Goal: Task Accomplishment & Management: Manage account settings

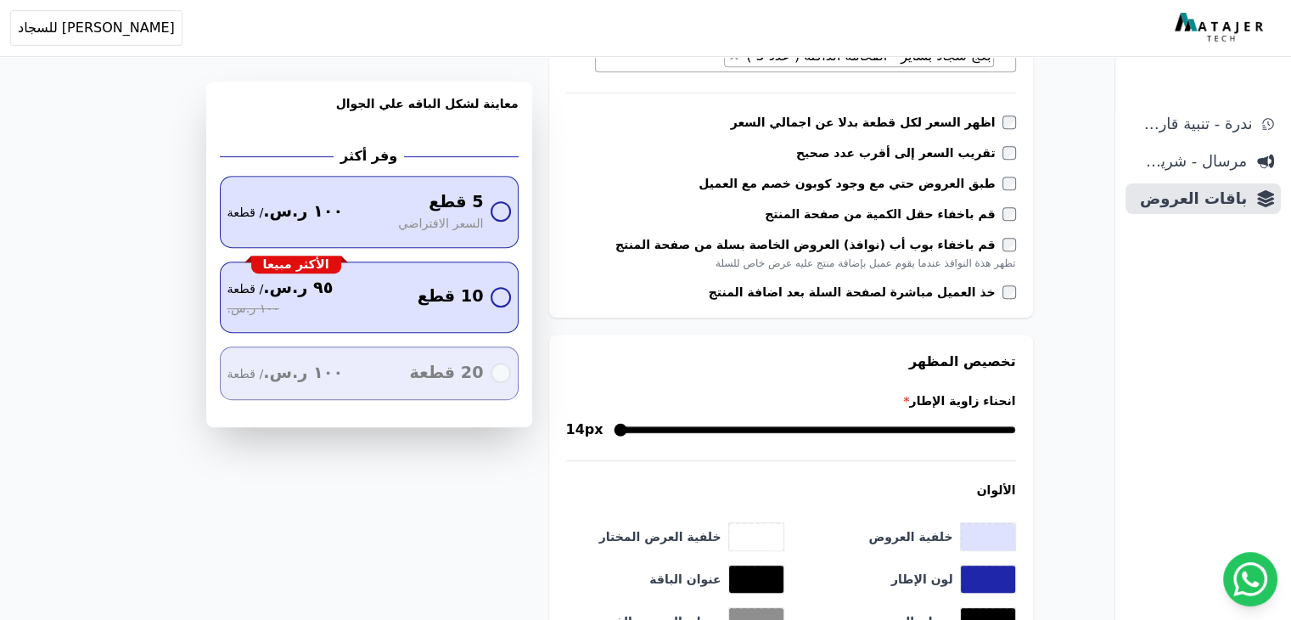
scroll to position [475, 0]
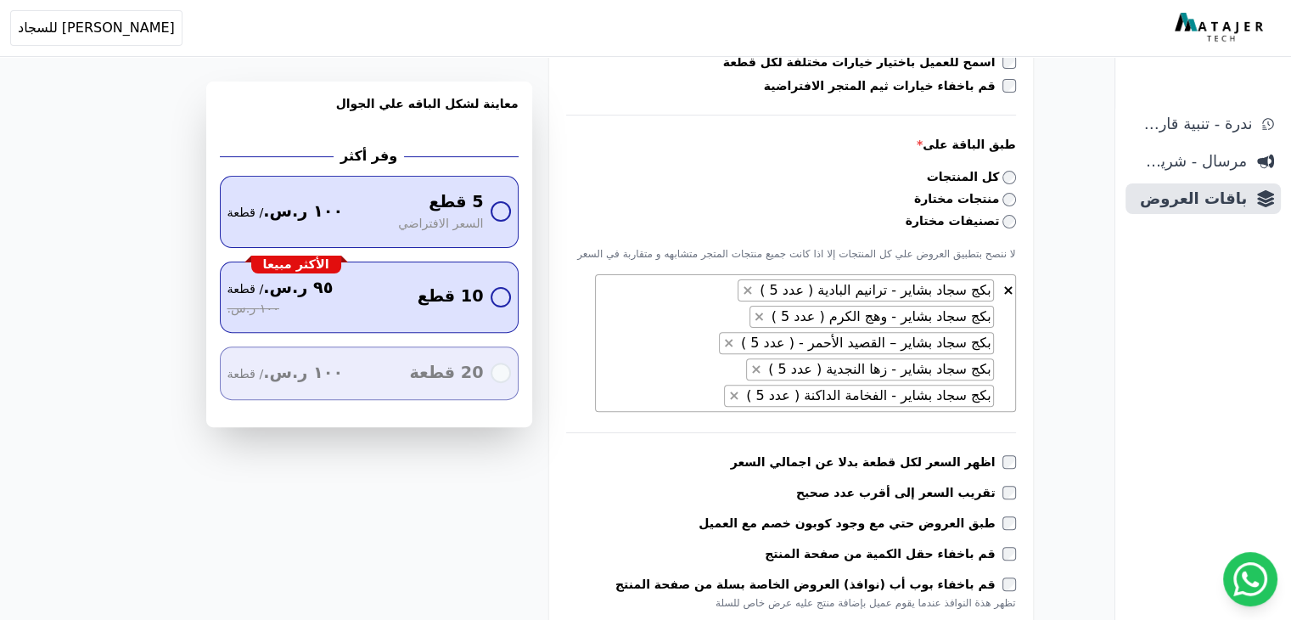
click at [720, 395] on textarea "Search" at bounding box center [715, 396] width 10 height 20
type textarea "*"
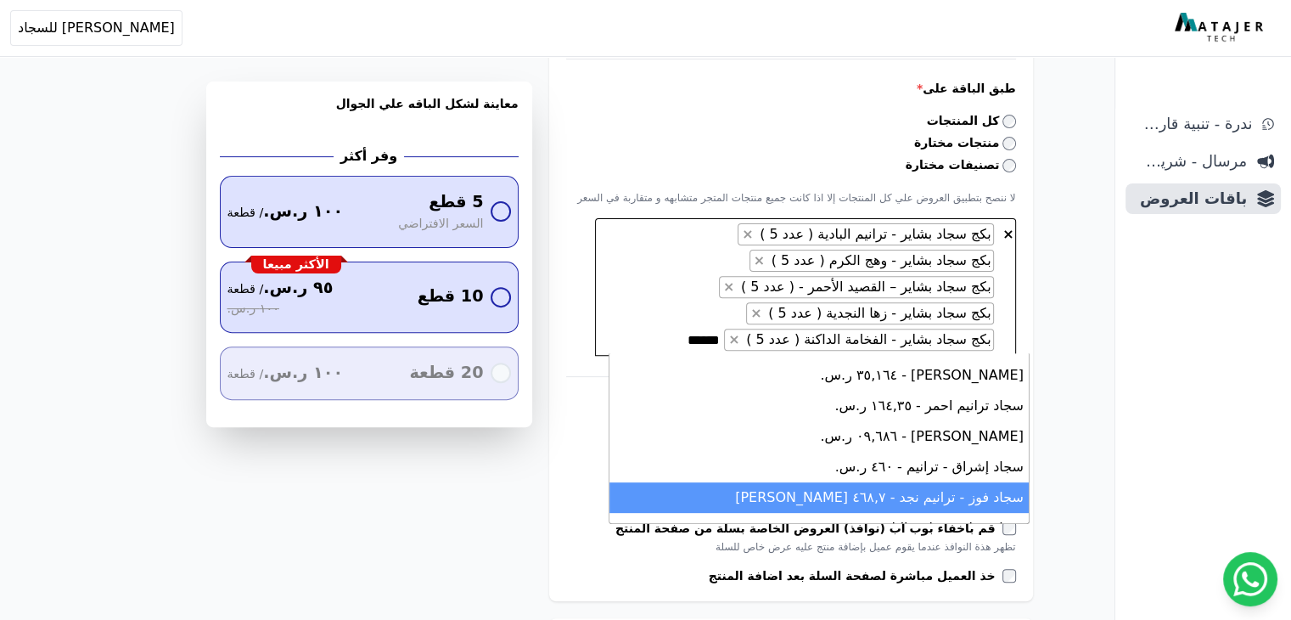
scroll to position [560, 0]
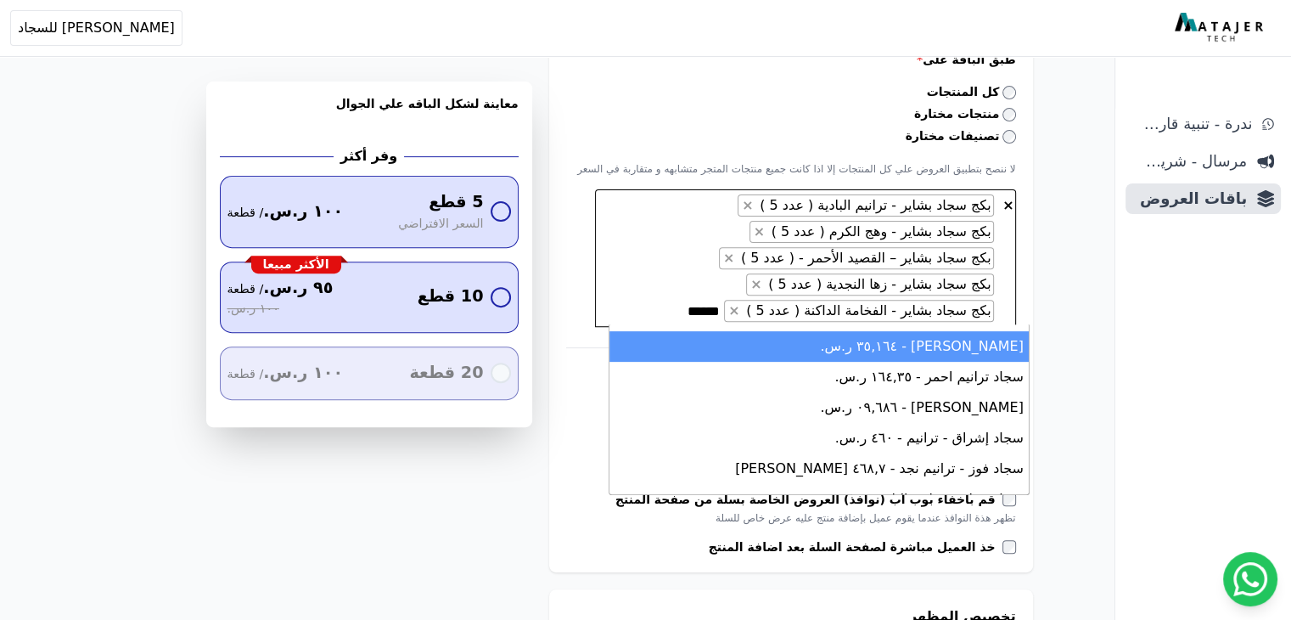
click at [720, 306] on textarea "******" at bounding box center [683, 311] width 71 height 20
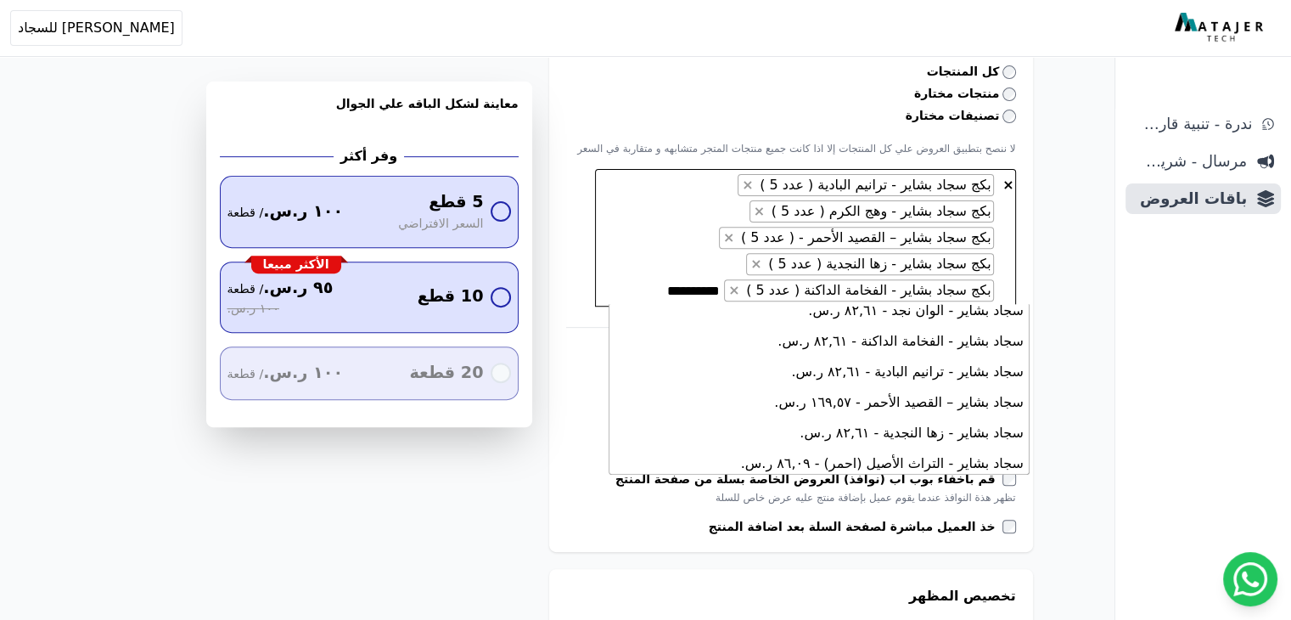
scroll to position [1843, 0]
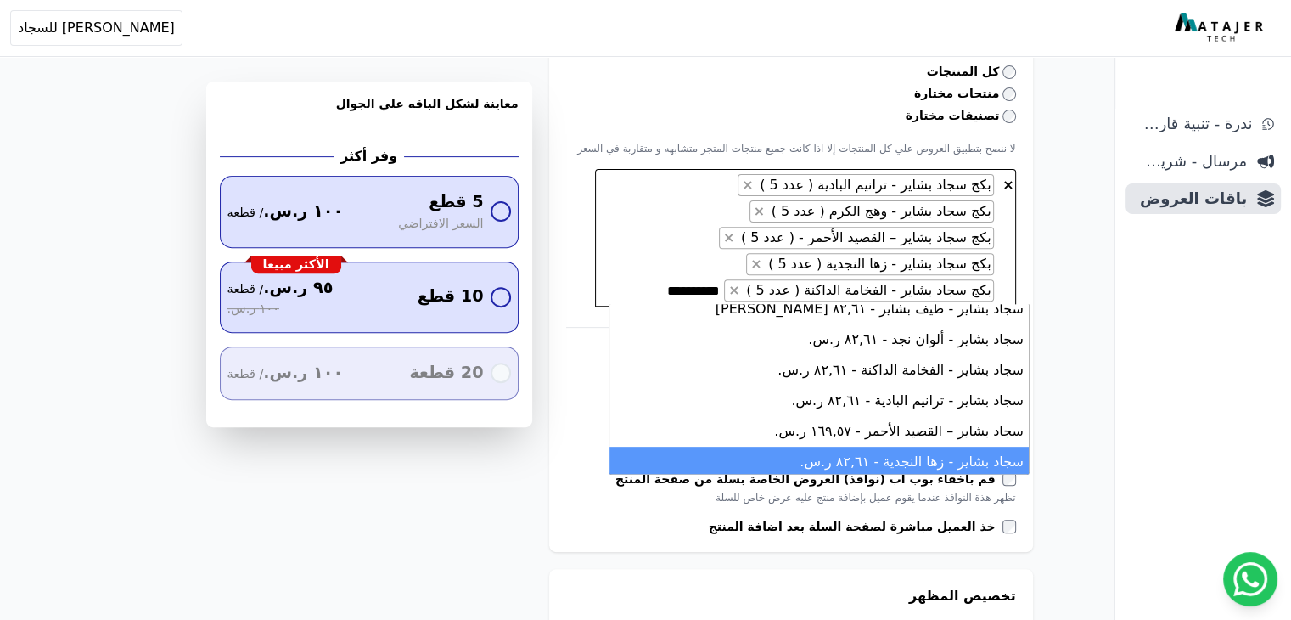
type textarea "**********"
click at [940, 446] on li "سجاد بشاير - زها النجدية - ٨٢,٦١ ر.س." at bounding box center [818, 461] width 419 height 31
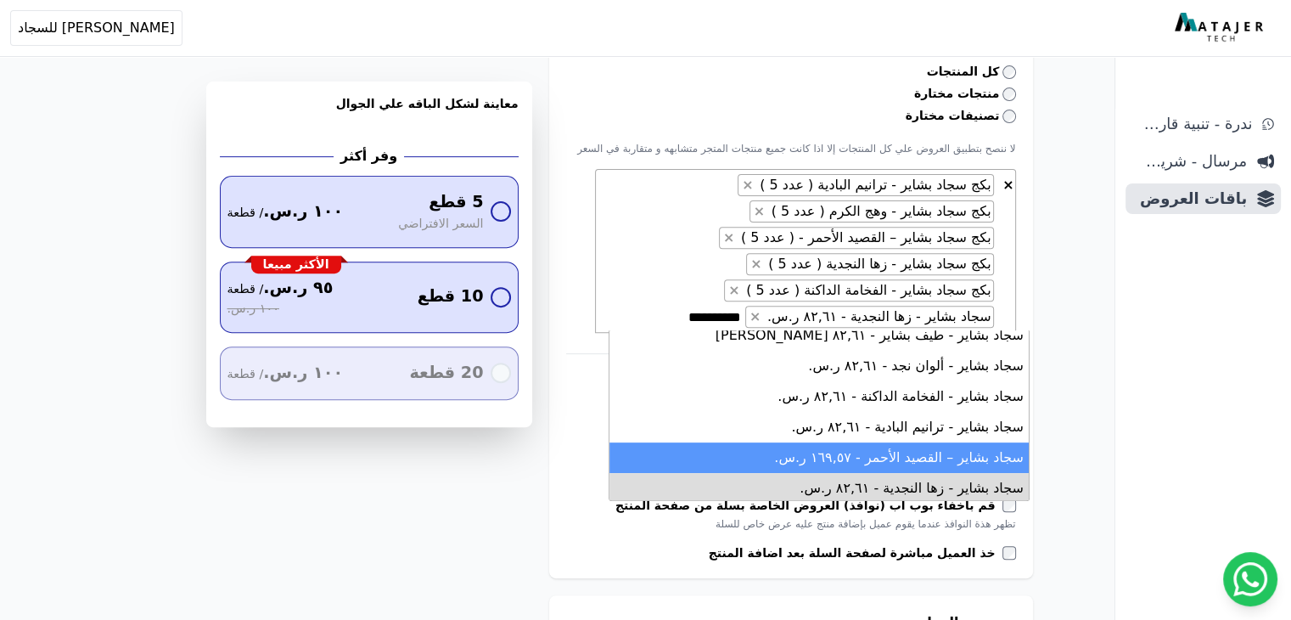
click at [934, 442] on li "سجاد بشاير – القصيد الأحمر - ١٦٩,٥٧ ر.س." at bounding box center [818, 457] width 419 height 31
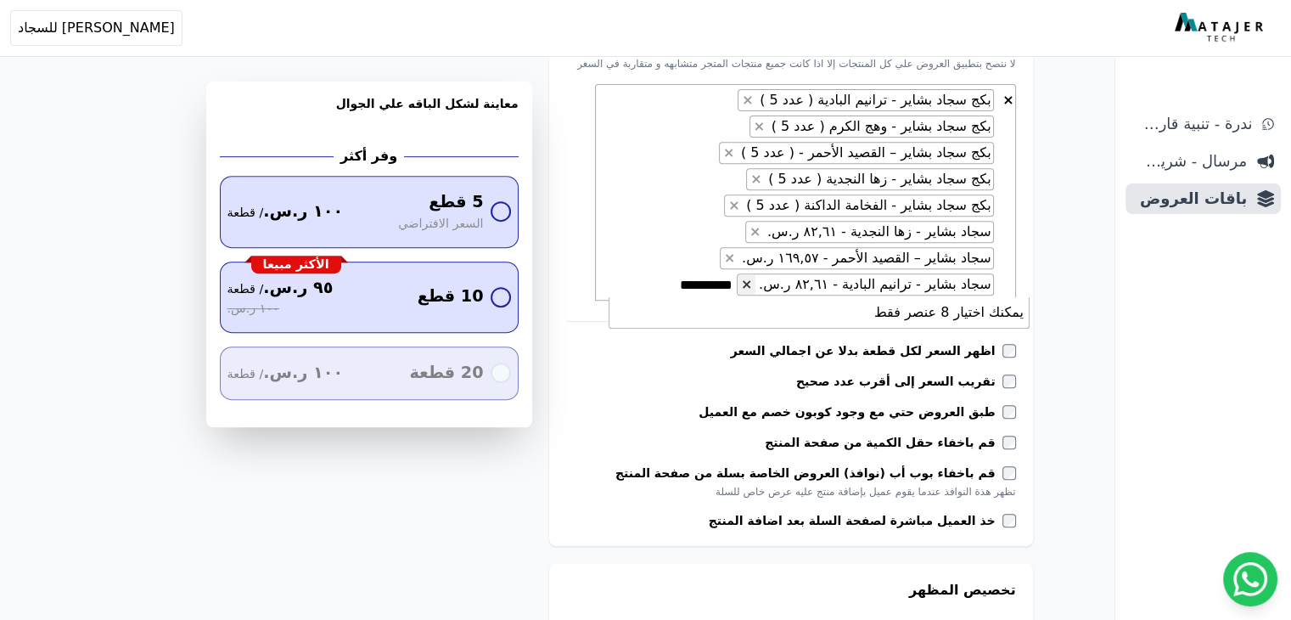
scroll to position [581, 0]
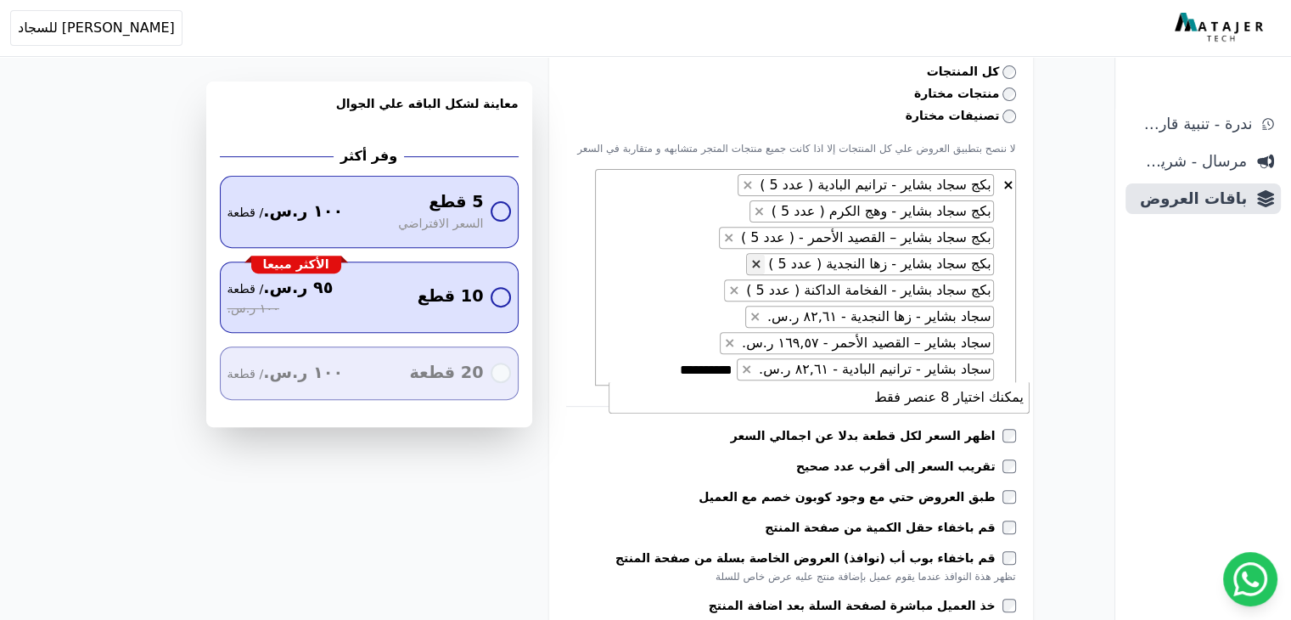
click at [761, 261] on span "×" at bounding box center [755, 263] width 11 height 16
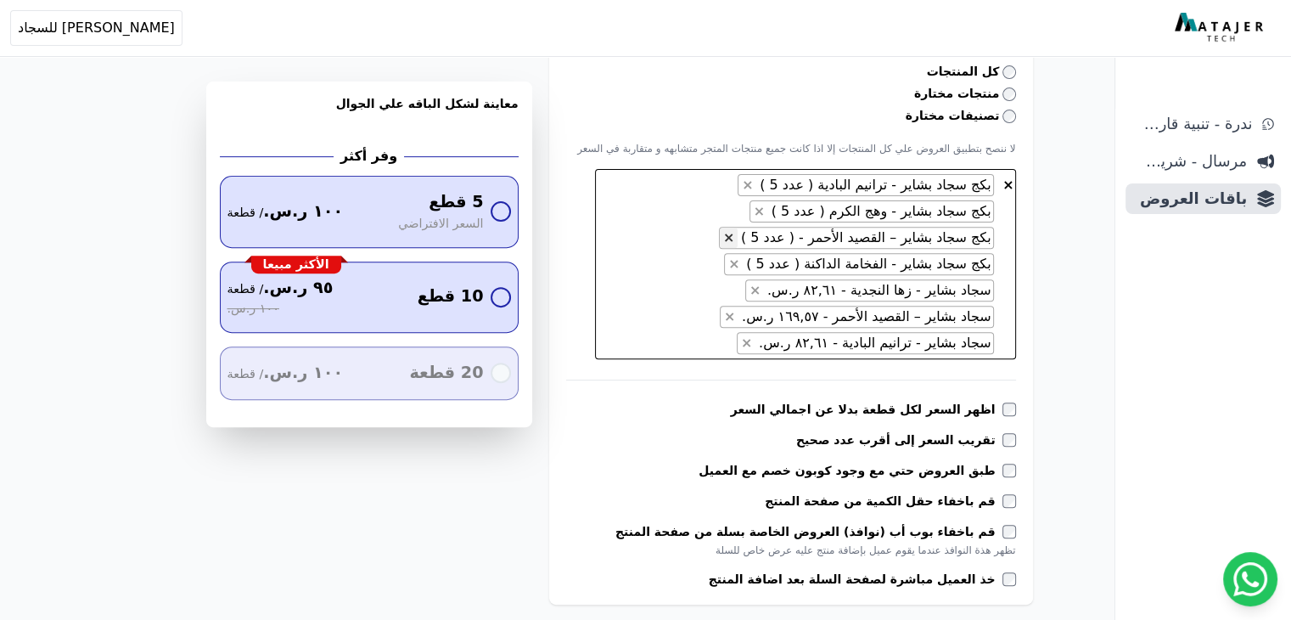
click at [734, 237] on span "×" at bounding box center [728, 237] width 11 height 16
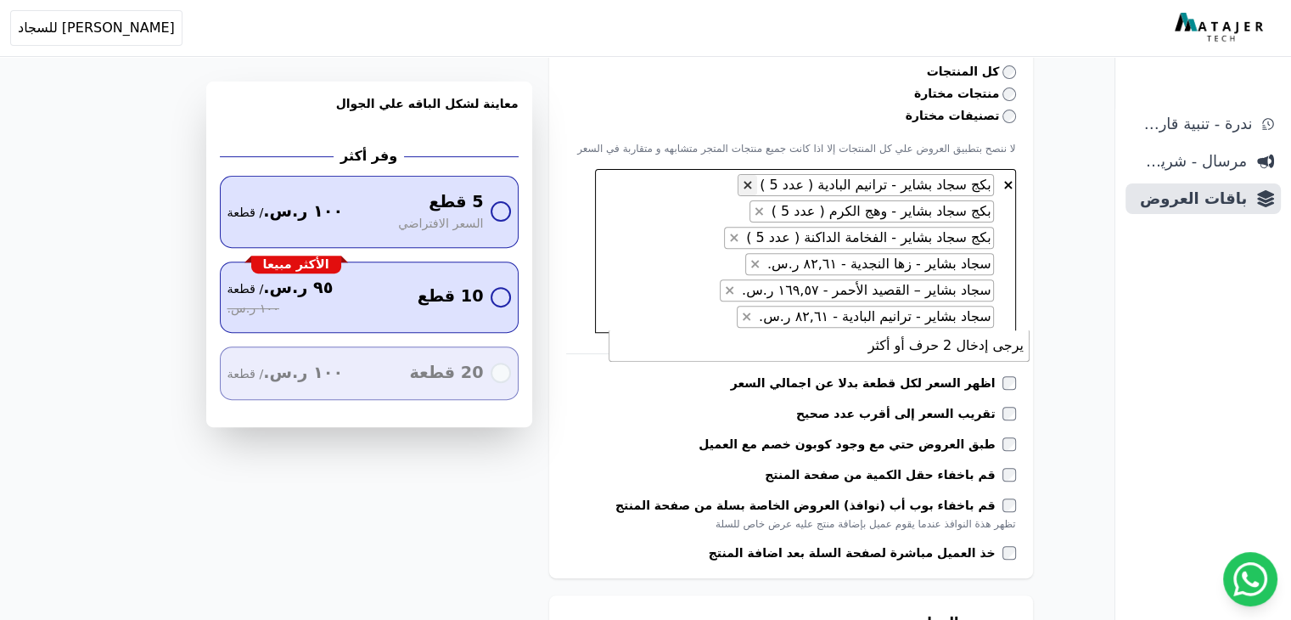
click at [753, 185] on span "×" at bounding box center [747, 185] width 11 height 16
select select "**********"
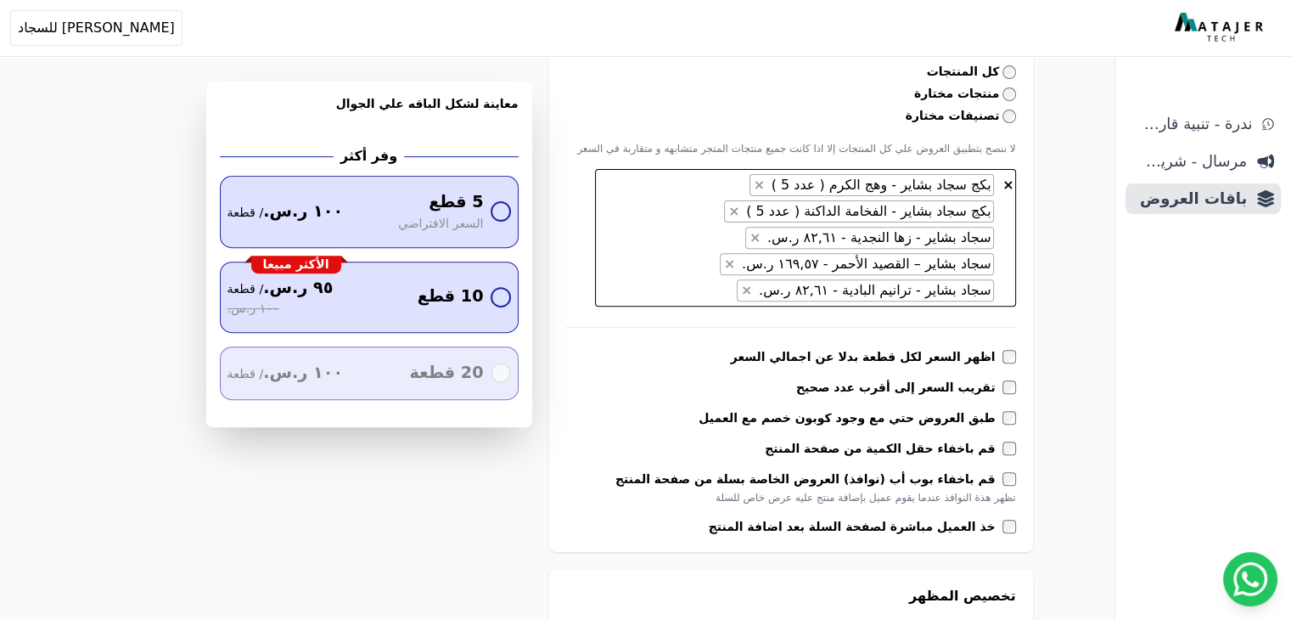
click at [741, 288] on span "× × بكج سجاد بشاير - وهج الكرم ( عدد 5 ) × بكج سجاد بشاير - الفخامة الداكنة ( ع…" at bounding box center [805, 237] width 421 height 137
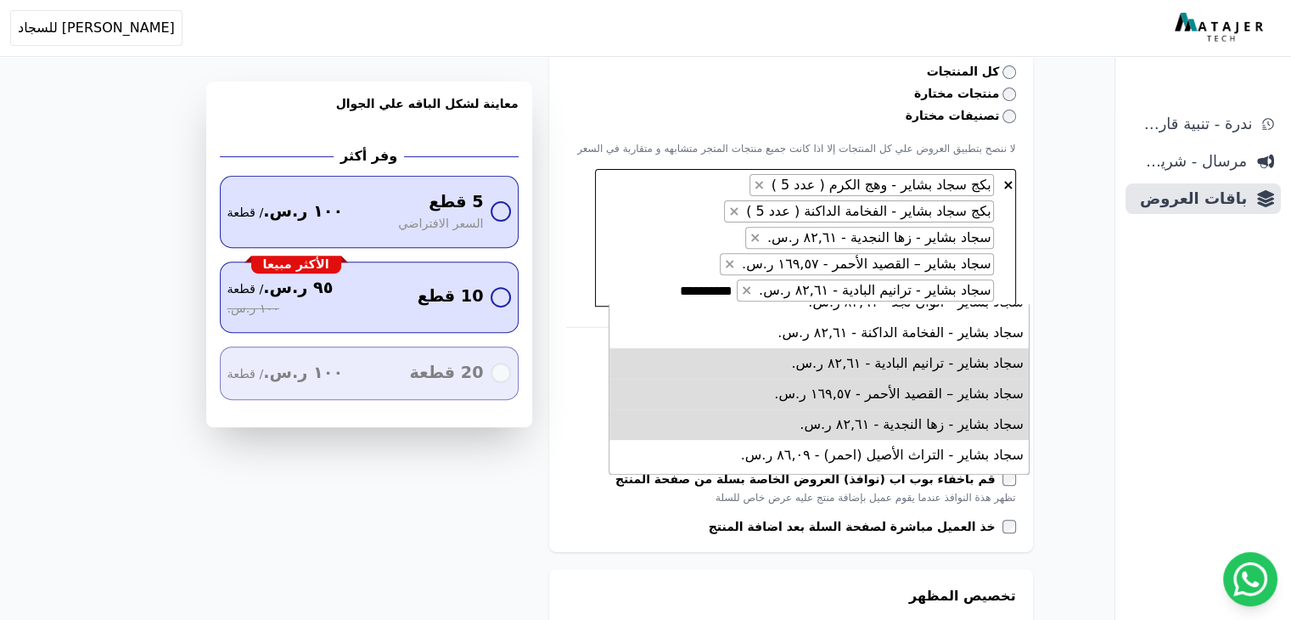
scroll to position [1928, 0]
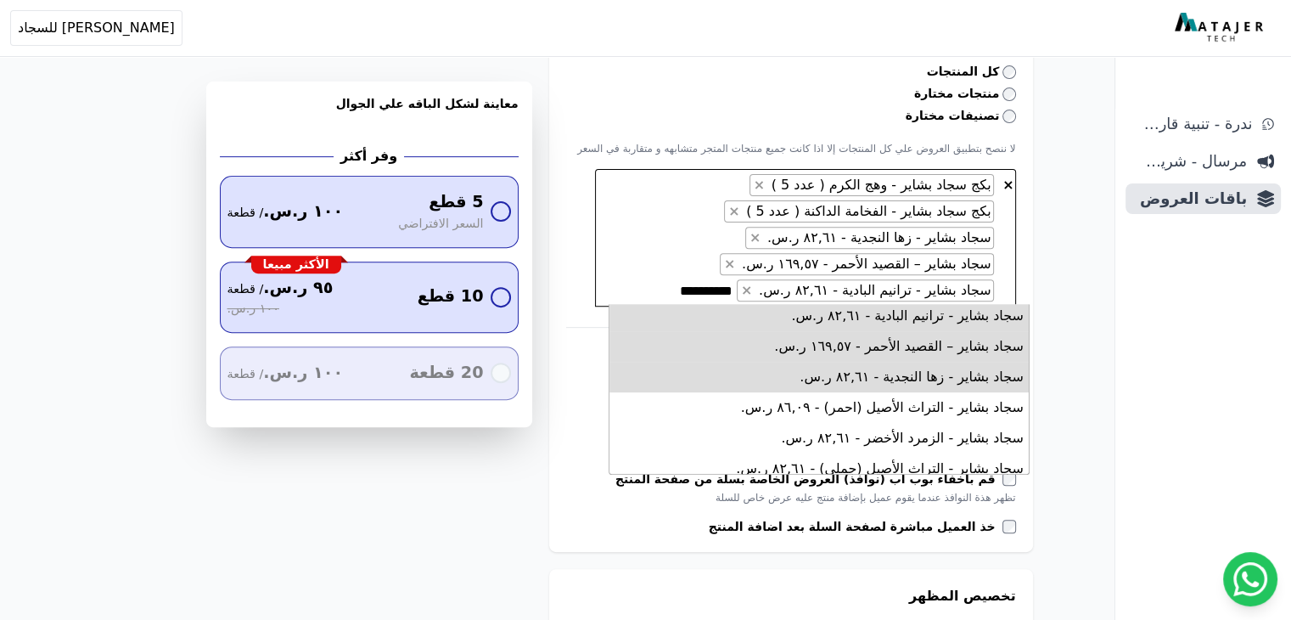
type textarea "**********"
click at [914, 484] on li "سجاد بشاير - وهج الكرم - ٨٢,٦١ ر.س." at bounding box center [818, 499] width 419 height 31
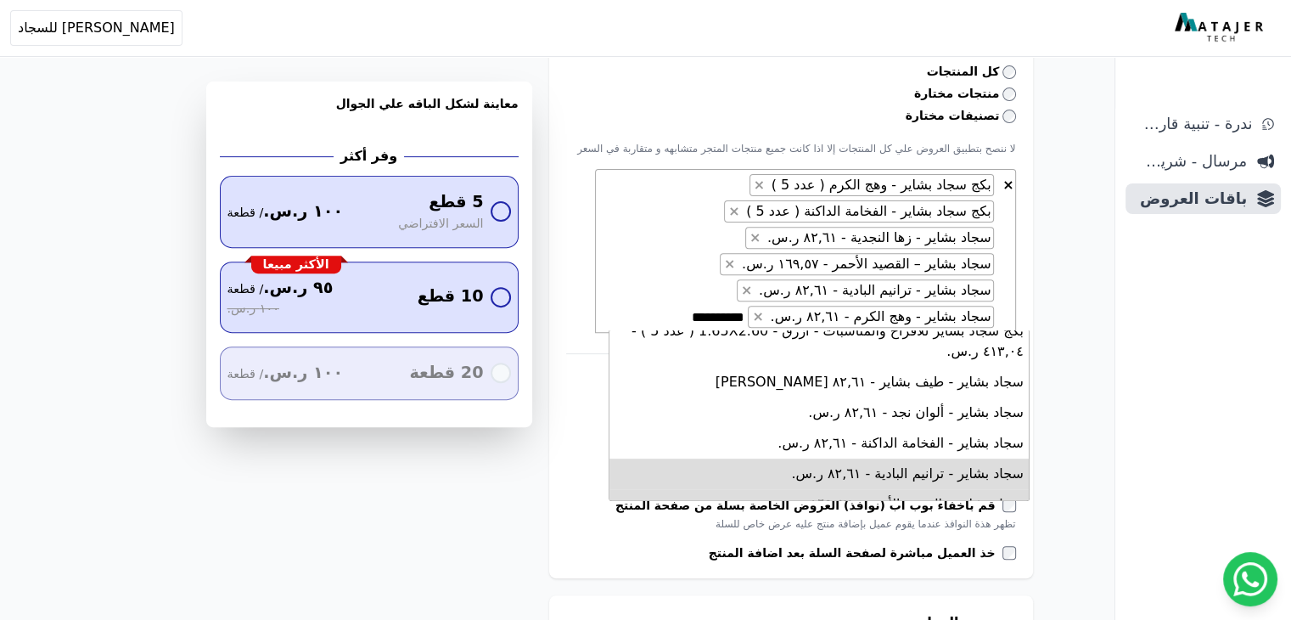
scroll to position [1759, 0]
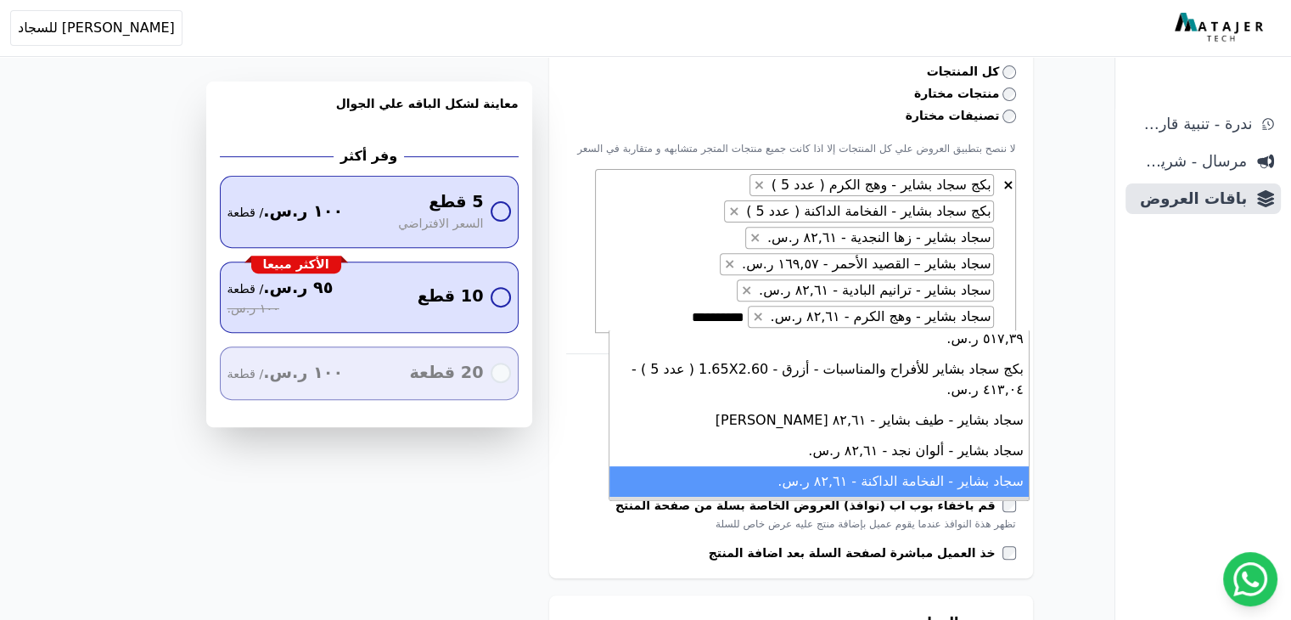
click at [923, 466] on li "سجاد بشاير - الفخامة الداكنة - ٨٢,٦١ ر.س." at bounding box center [818, 481] width 419 height 31
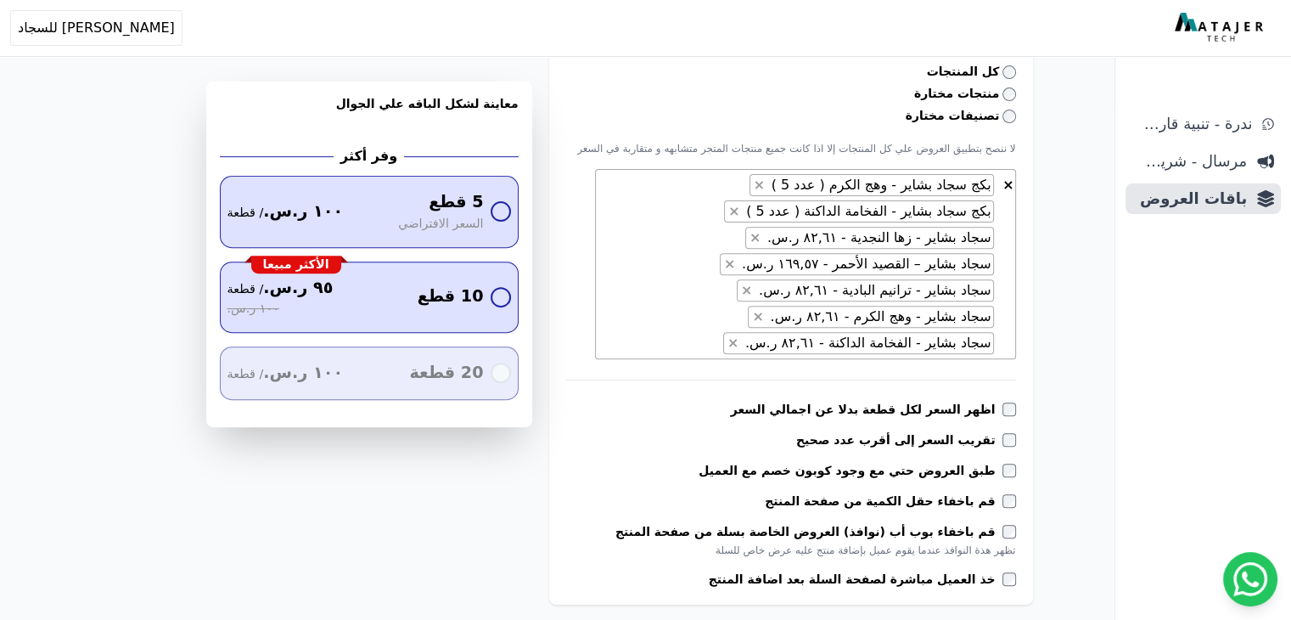
click at [739, 209] on span "×" at bounding box center [733, 211] width 11 height 16
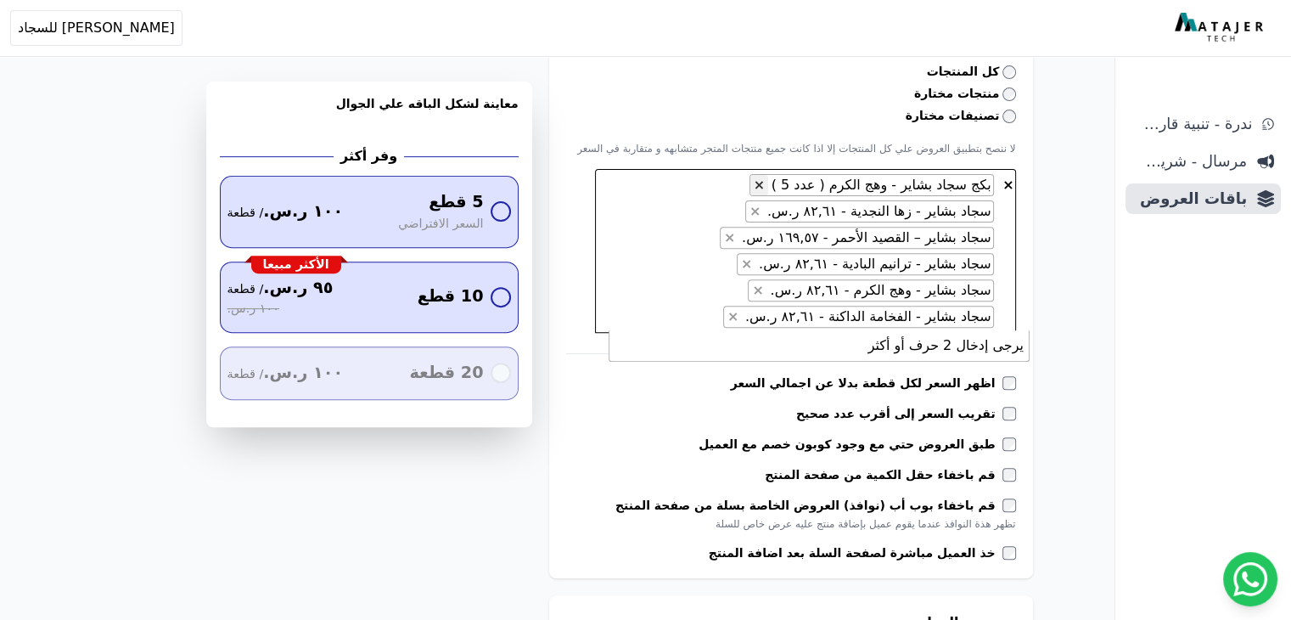
click at [765, 186] on span "×" at bounding box center [759, 185] width 11 height 16
select select "*********"
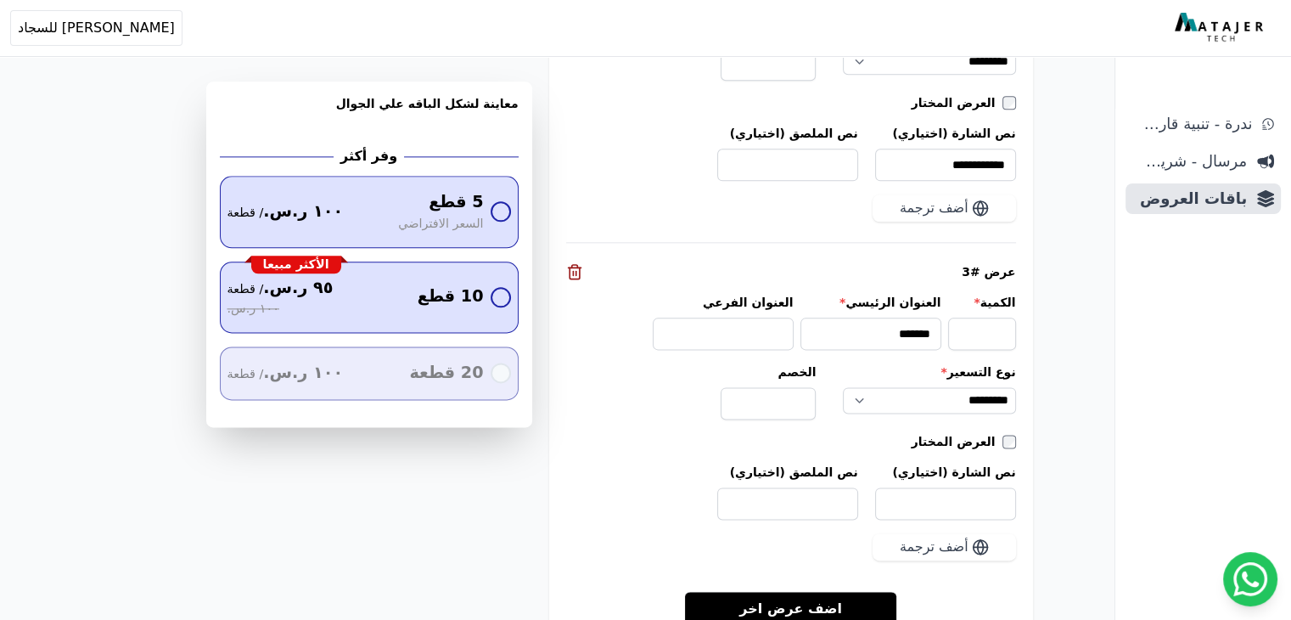
scroll to position [2258, 0]
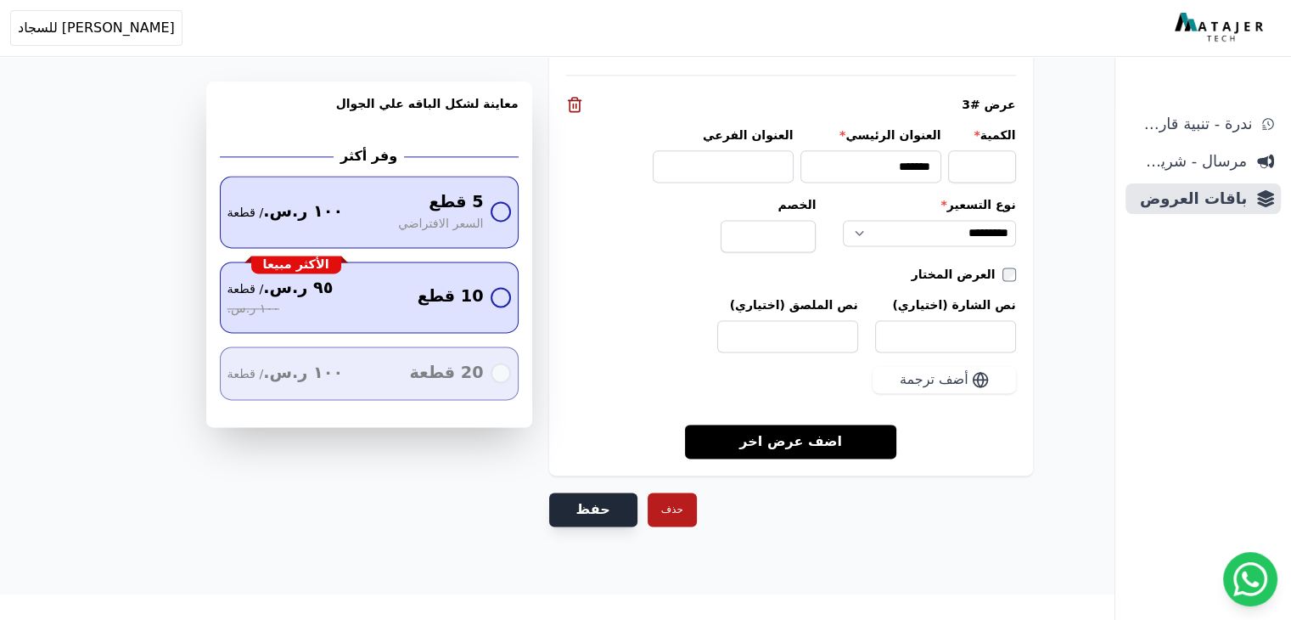
click at [614, 503] on button "حفظ" at bounding box center [593, 509] width 88 height 34
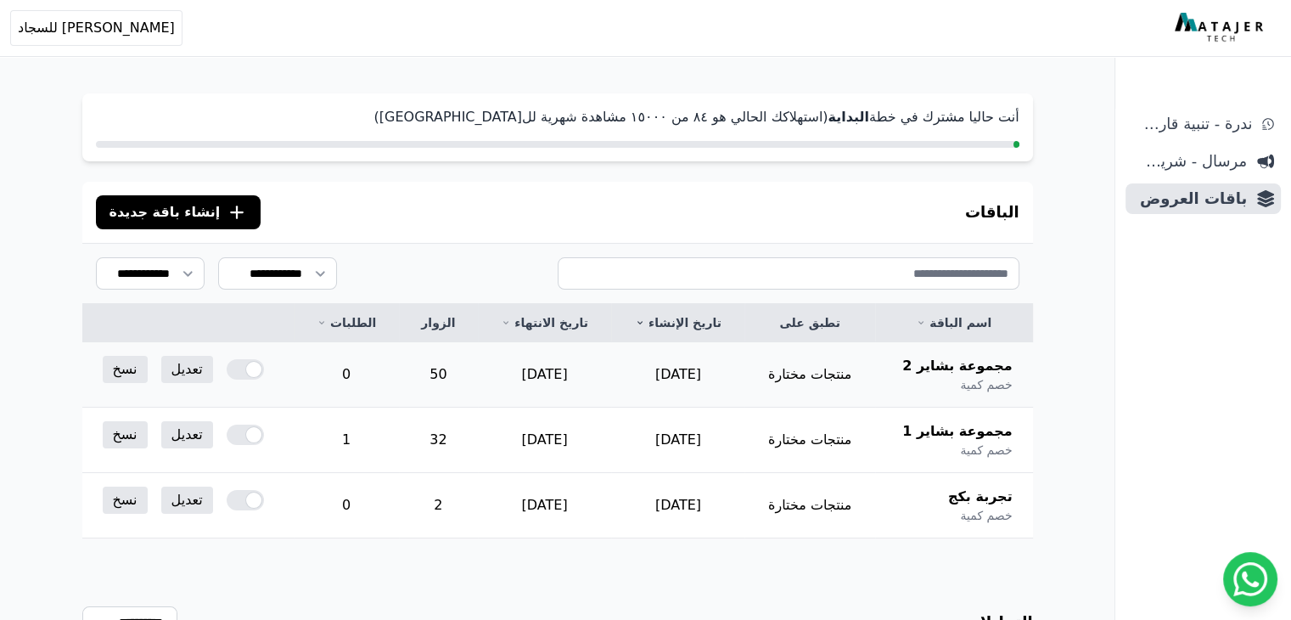
scroll to position [170, 0]
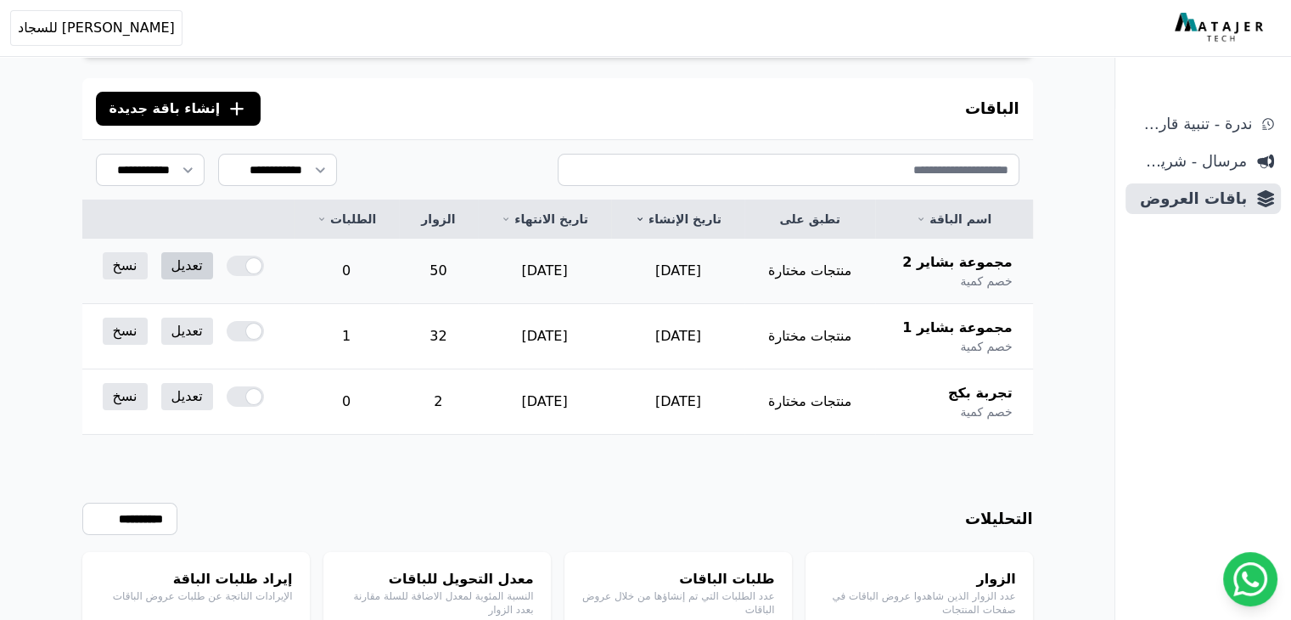
click at [185, 266] on link "تعديل" at bounding box center [187, 265] width 52 height 27
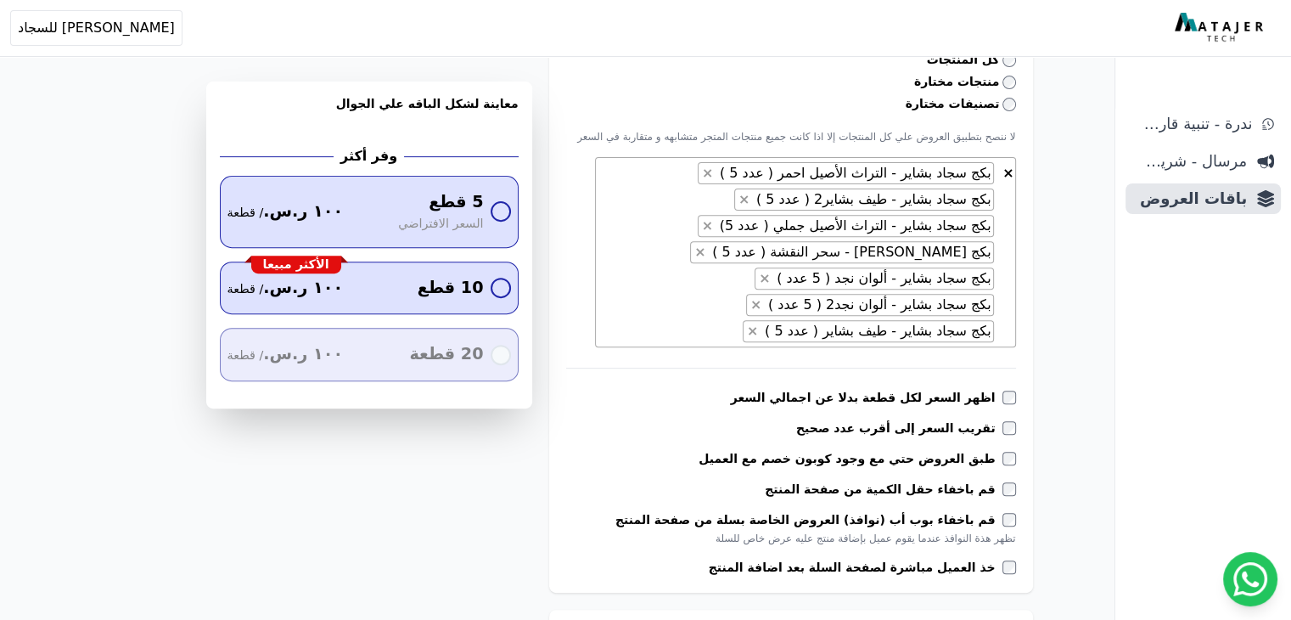
scroll to position [594, 0]
click at [738, 323] on span "× × بكج سجاد بشاير - التراث الأصيل احمر ( عدد 5 ) × بكج سجاد بشاير - طيف بشاير2…" at bounding box center [805, 250] width 421 height 190
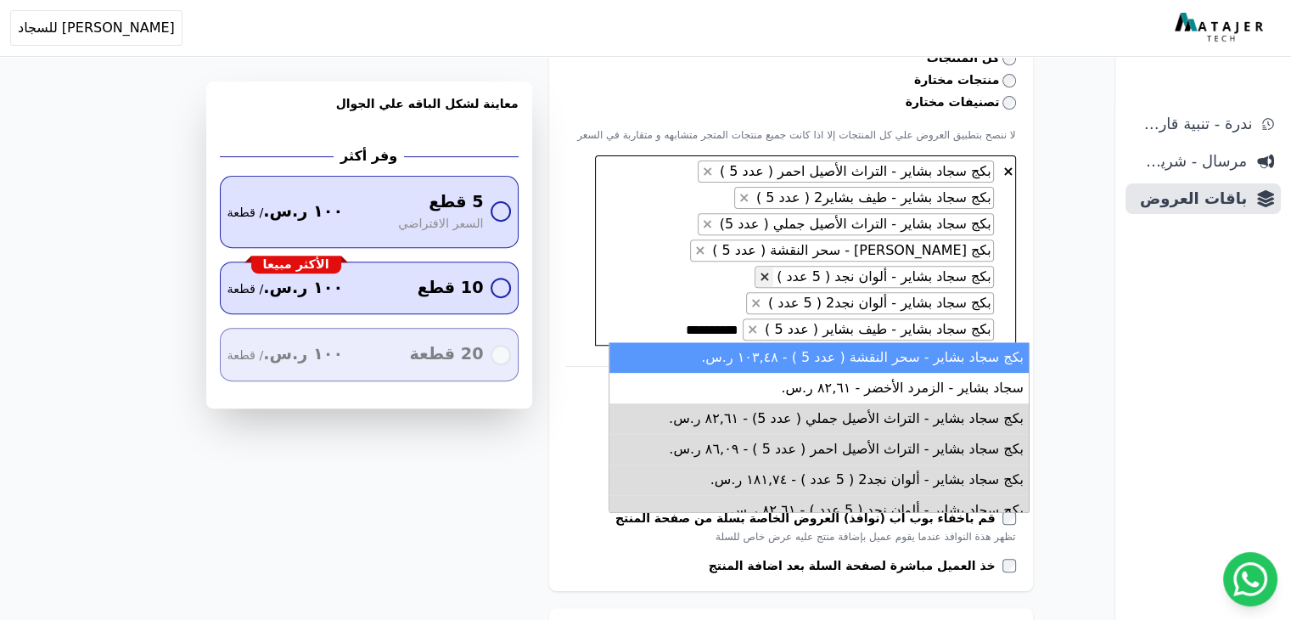
type textarea "**********"
click at [770, 275] on span "×" at bounding box center [764, 276] width 11 height 16
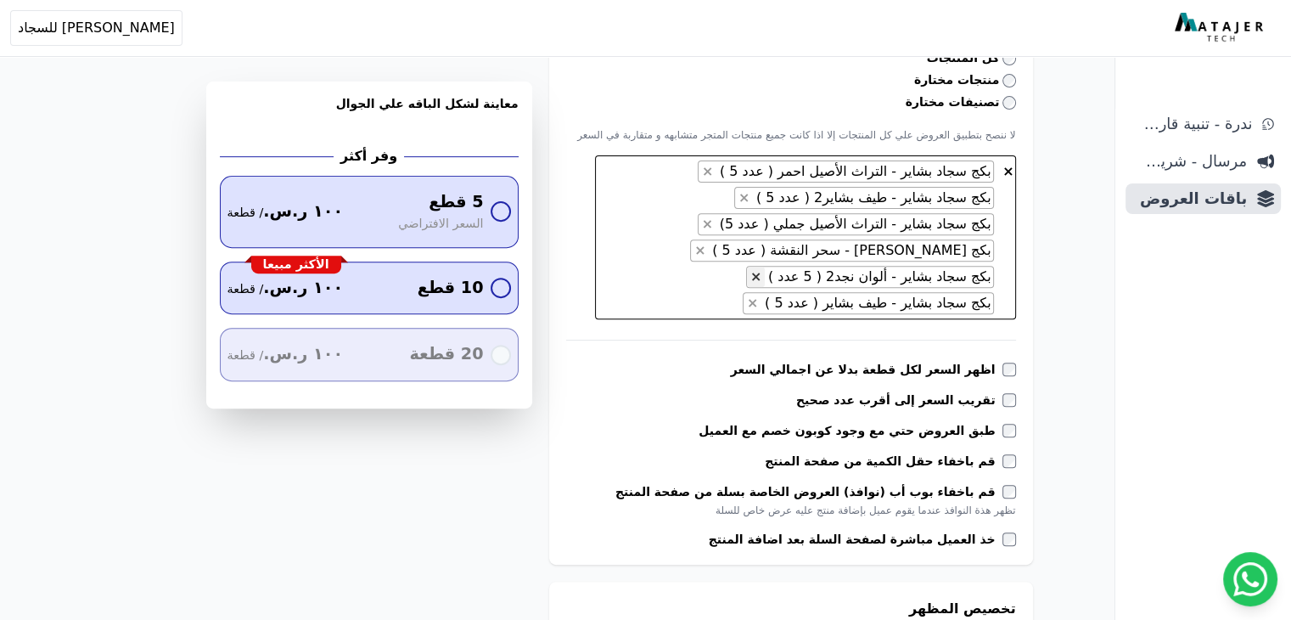
click at [761, 272] on span "×" at bounding box center [755, 276] width 11 height 16
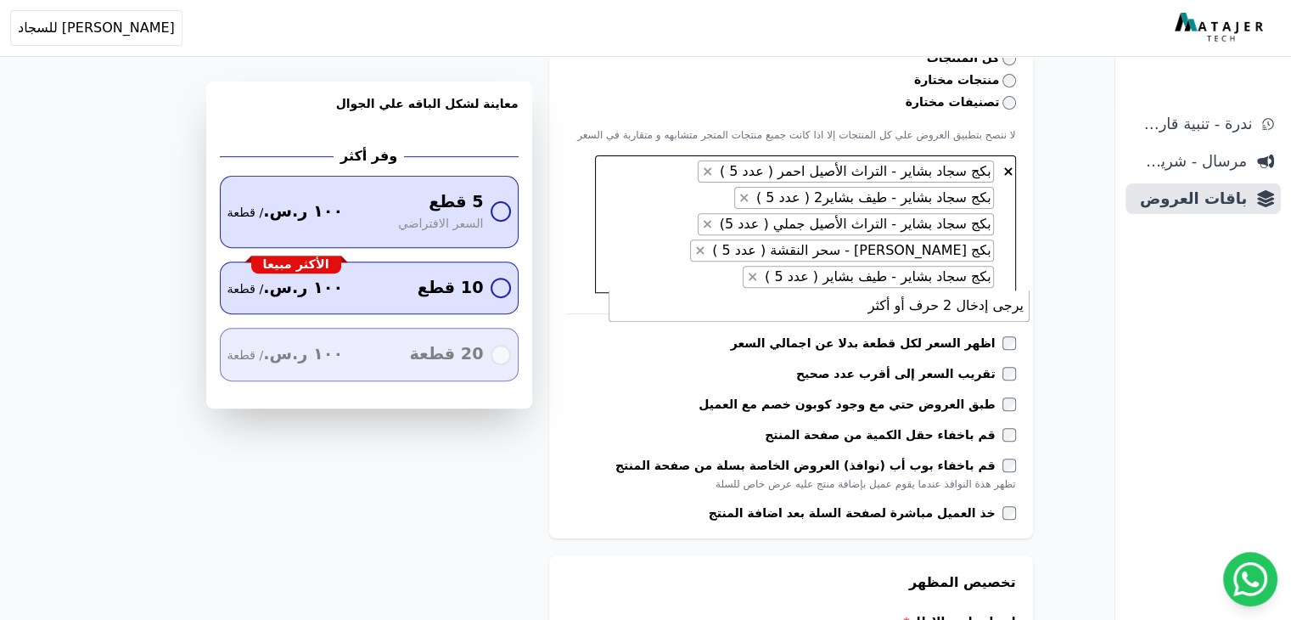
click at [729, 266] on span "× × بكج سجاد بشاير - التراث الأصيل احمر ( عدد 5 ) × بكج سجاد بشاير - طيف بشاير2…" at bounding box center [805, 223] width 421 height 137
click at [699, 277] on textarea "**********" at bounding box center [682, 277] width 112 height 20
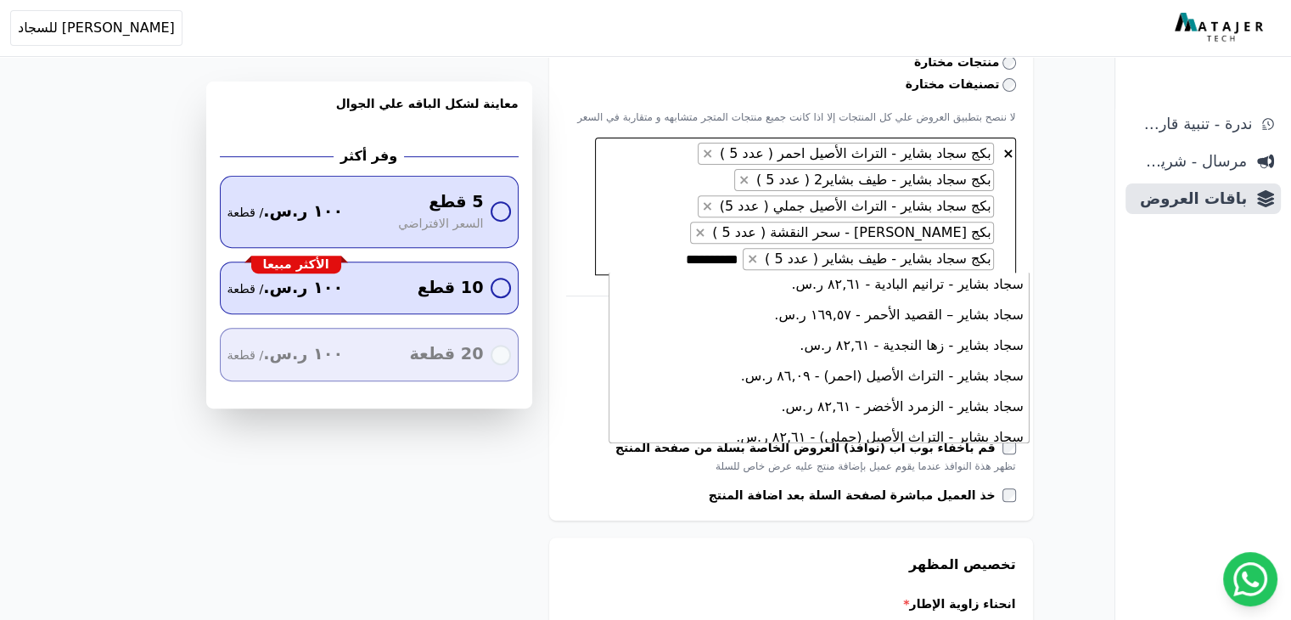
scroll to position [622, 0]
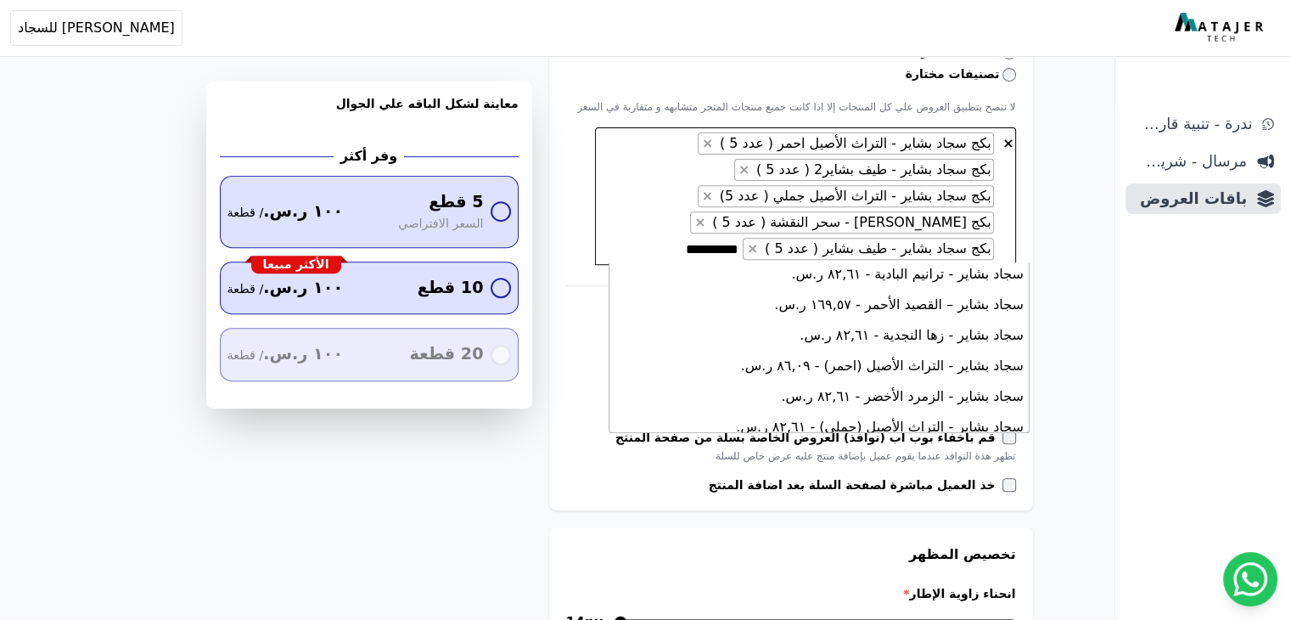
type textarea "**********"
click at [893, 503] on li "سجاد بشاير - ألوان نجد - ١٨١,٧٤ ر.س." at bounding box center [818, 518] width 419 height 31
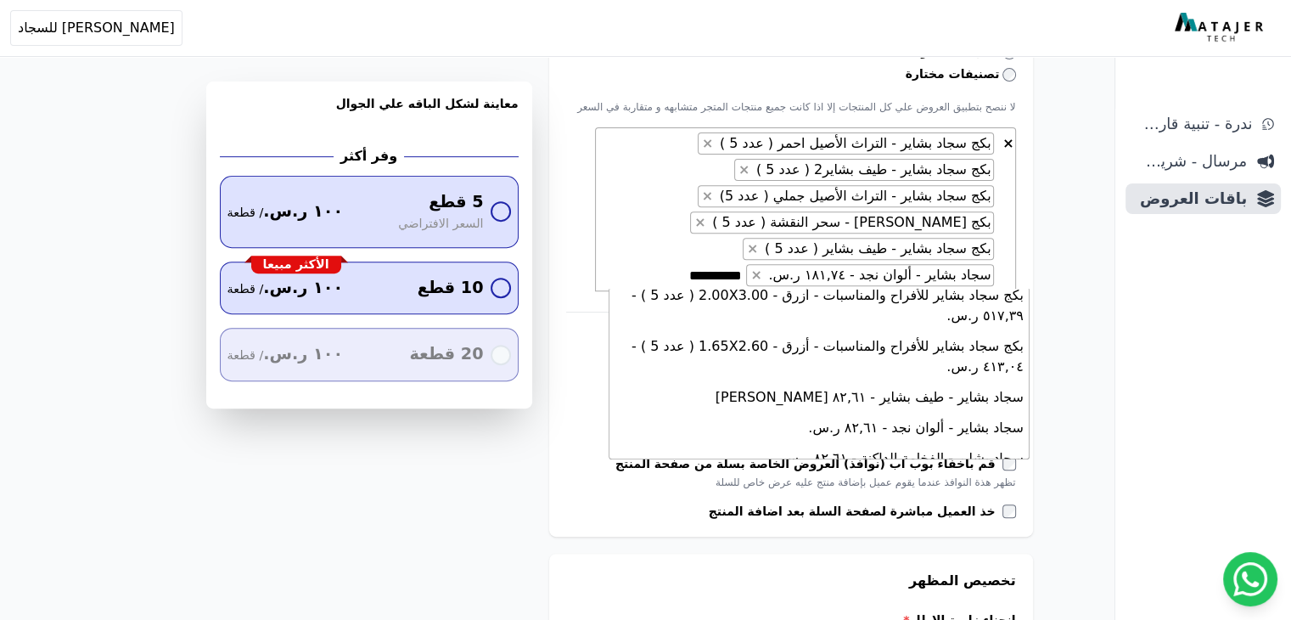
scroll to position [1738, 0]
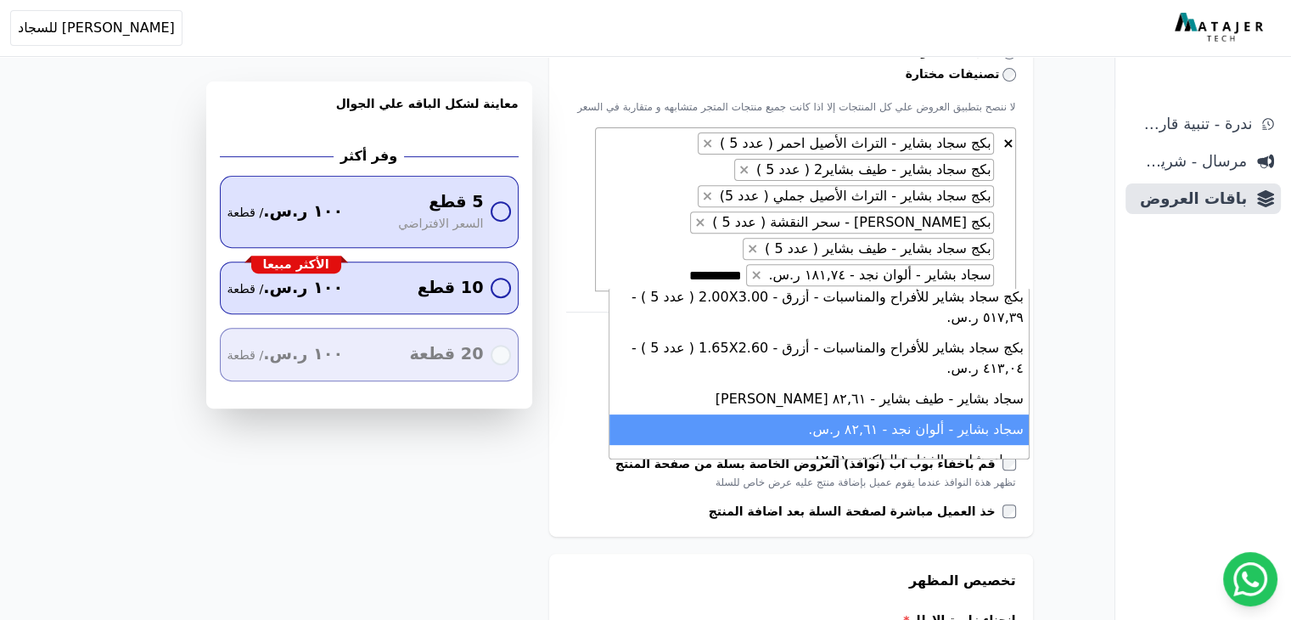
click at [927, 414] on li "سجاد بشاير - ألوان نجد - ٨٢,٦١ ر.س." at bounding box center [818, 429] width 419 height 31
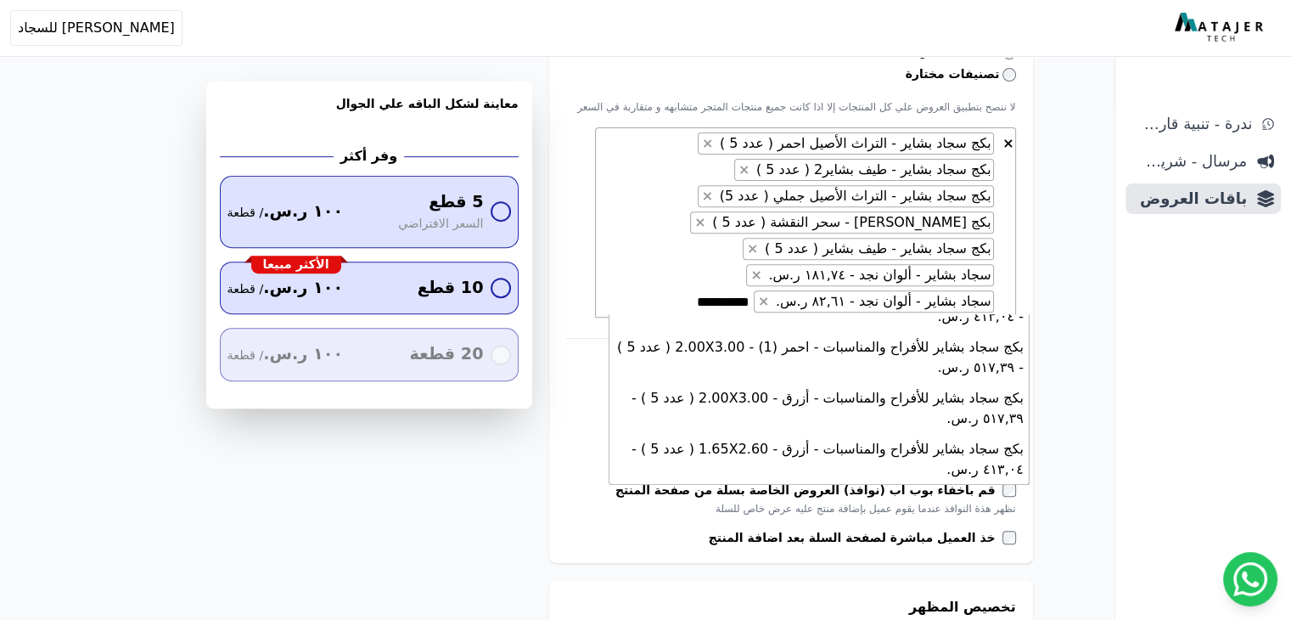
scroll to position [0, 0]
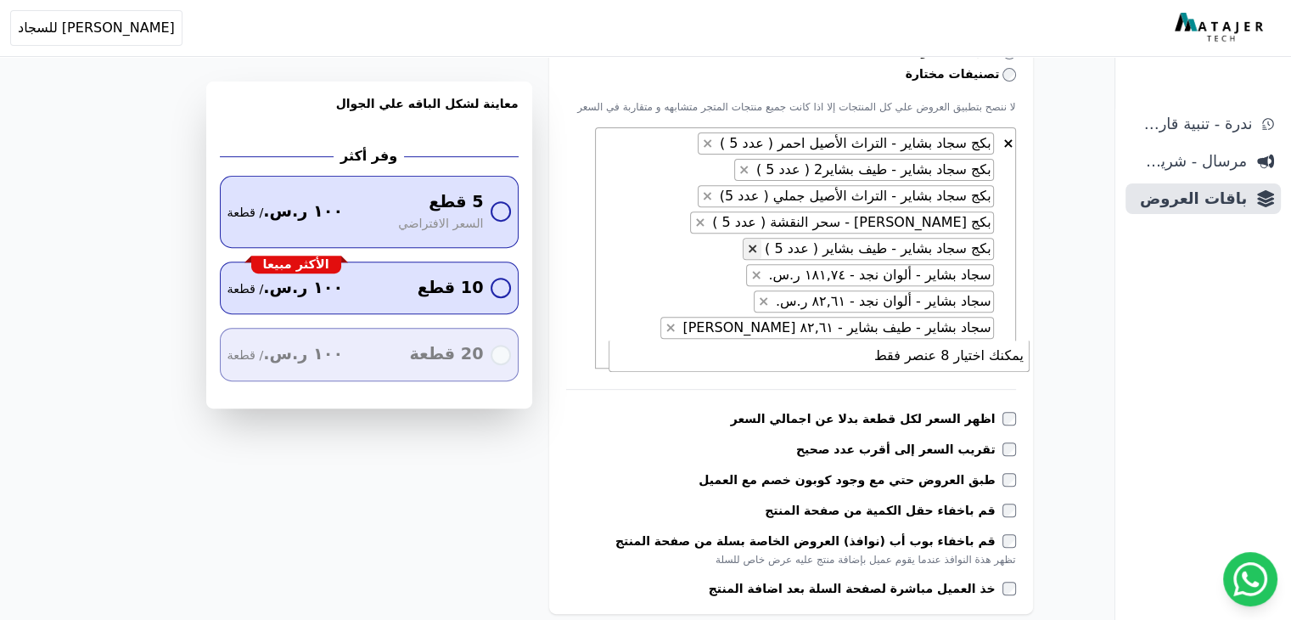
click at [758, 245] on span "×" at bounding box center [752, 248] width 11 height 16
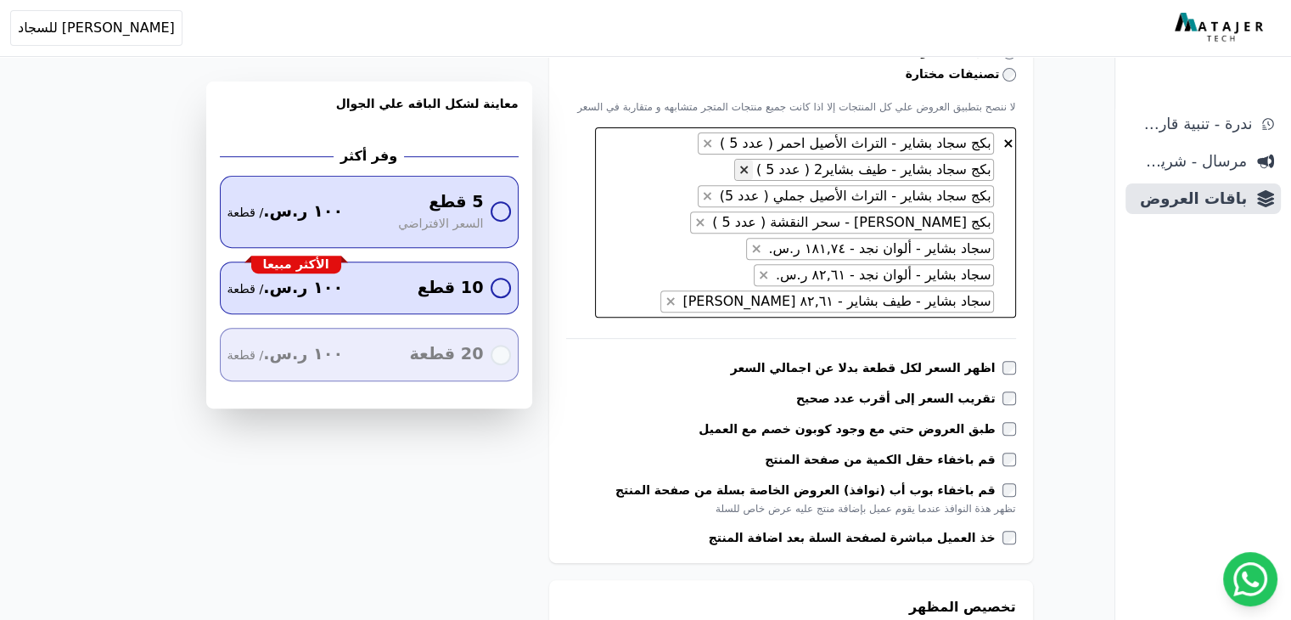
click at [749, 168] on span "×" at bounding box center [743, 169] width 11 height 16
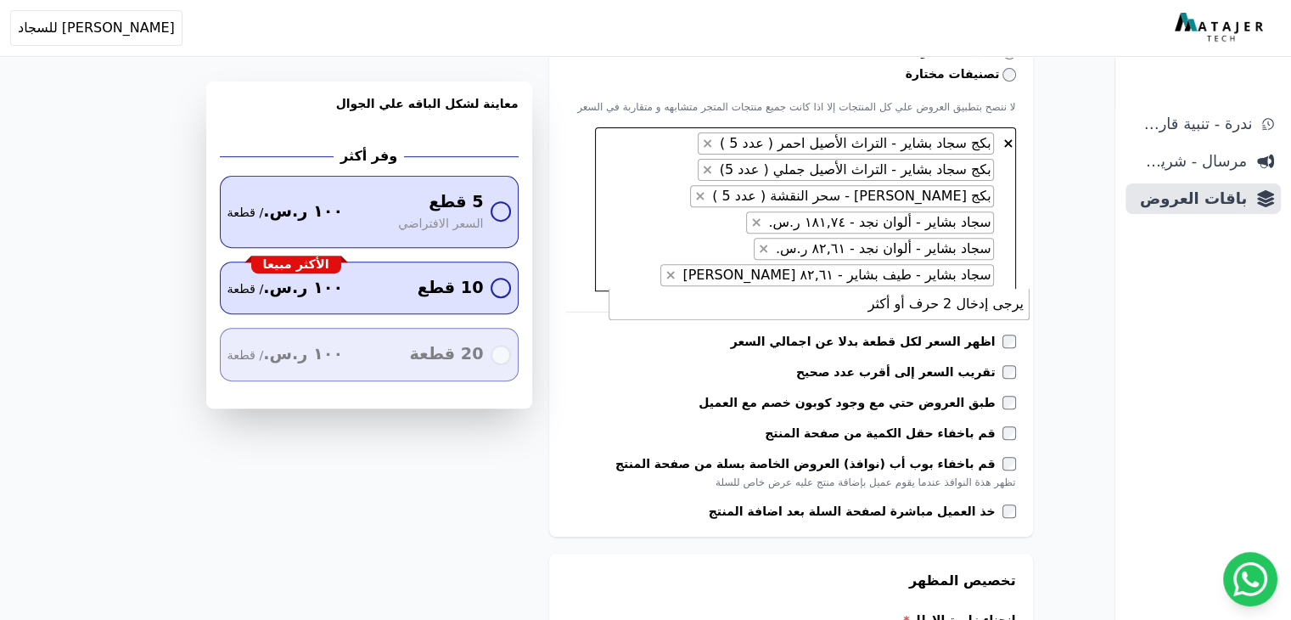
click at [733, 270] on span "× × بكج سجاد بشاير - التراث الأصيل احمر ( عدد 5 ) × بكج سجاد بشاير - التراث الأ…" at bounding box center [805, 209] width 421 height 164
click at [750, 262] on span "× × بكج سجاد بشاير - التراث الأصيل احمر ( عدد 5 ) × بكج سجاد بشاير - التراث الأ…" at bounding box center [805, 209] width 421 height 164
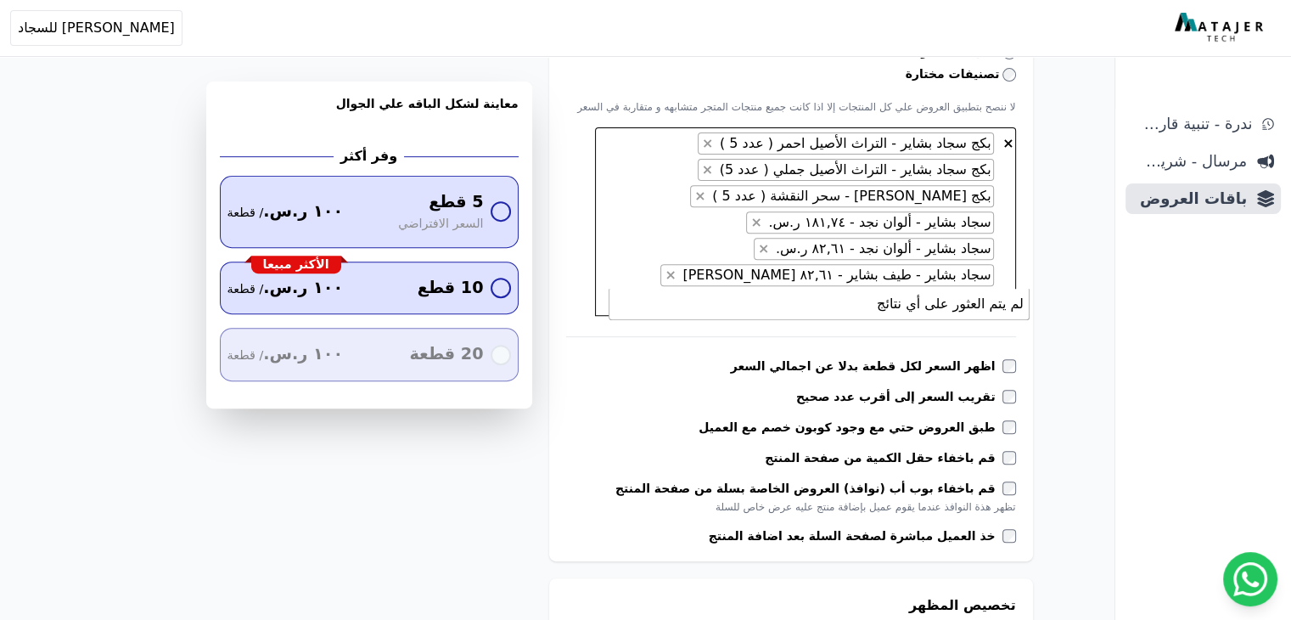
click at [861, 290] on textarea "**********" at bounding box center [927, 300] width 132 height 20
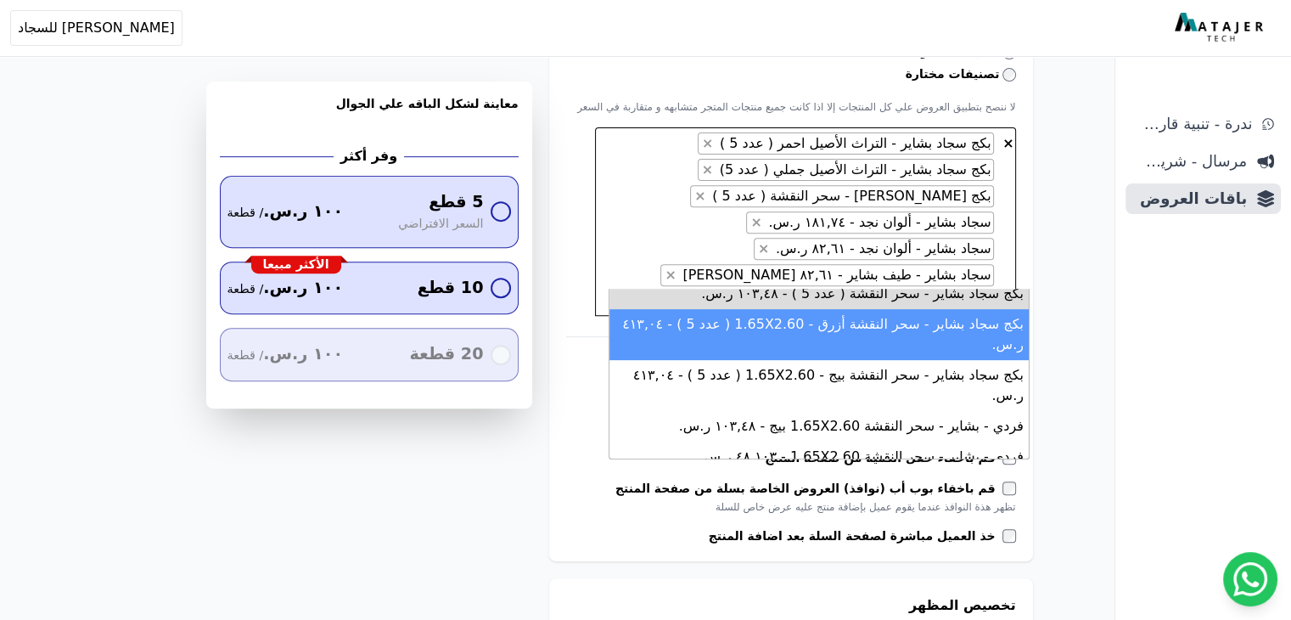
scroll to position [14, 0]
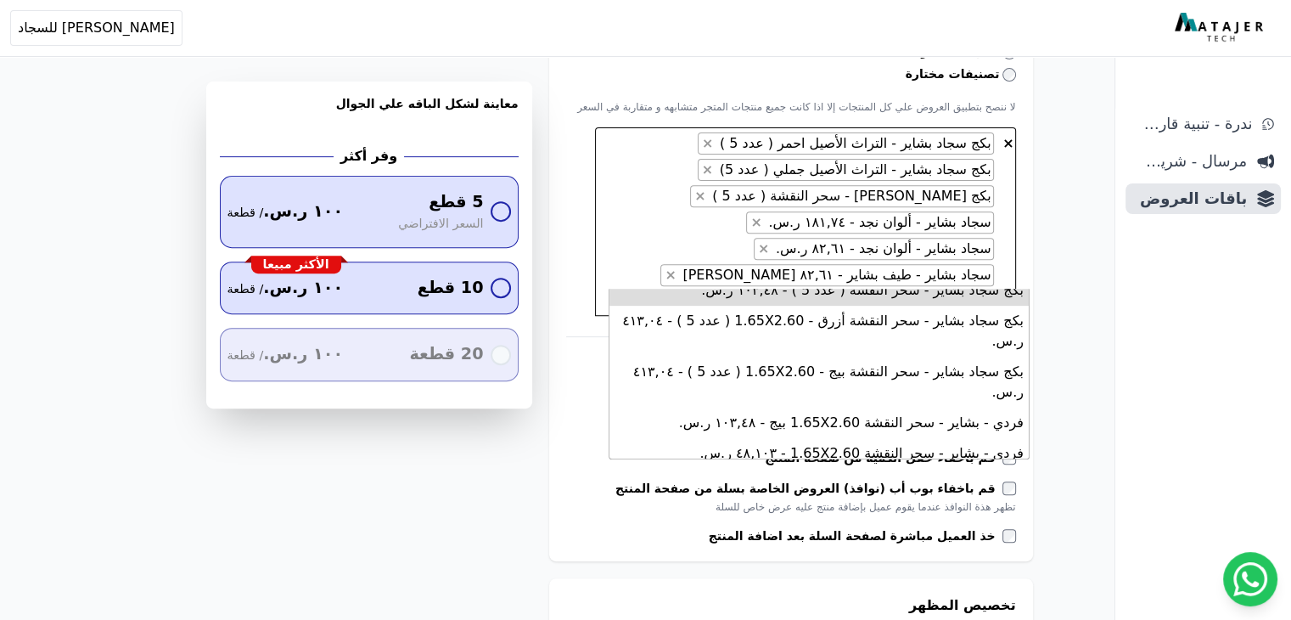
type textarea "**********"
click at [882, 469] on li "سجاد بشاير - سحر النقشة - ١۰۳,٤٨ ر.س." at bounding box center [818, 484] width 419 height 31
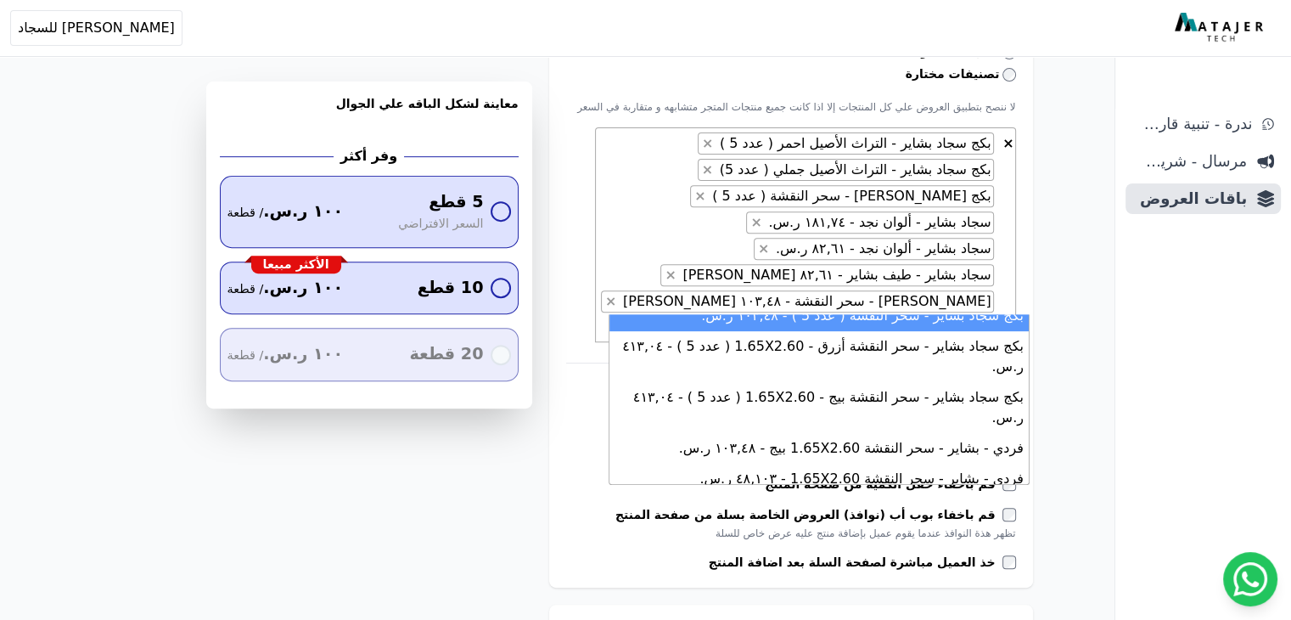
click at [733, 249] on span "**********" at bounding box center [805, 234] width 421 height 215
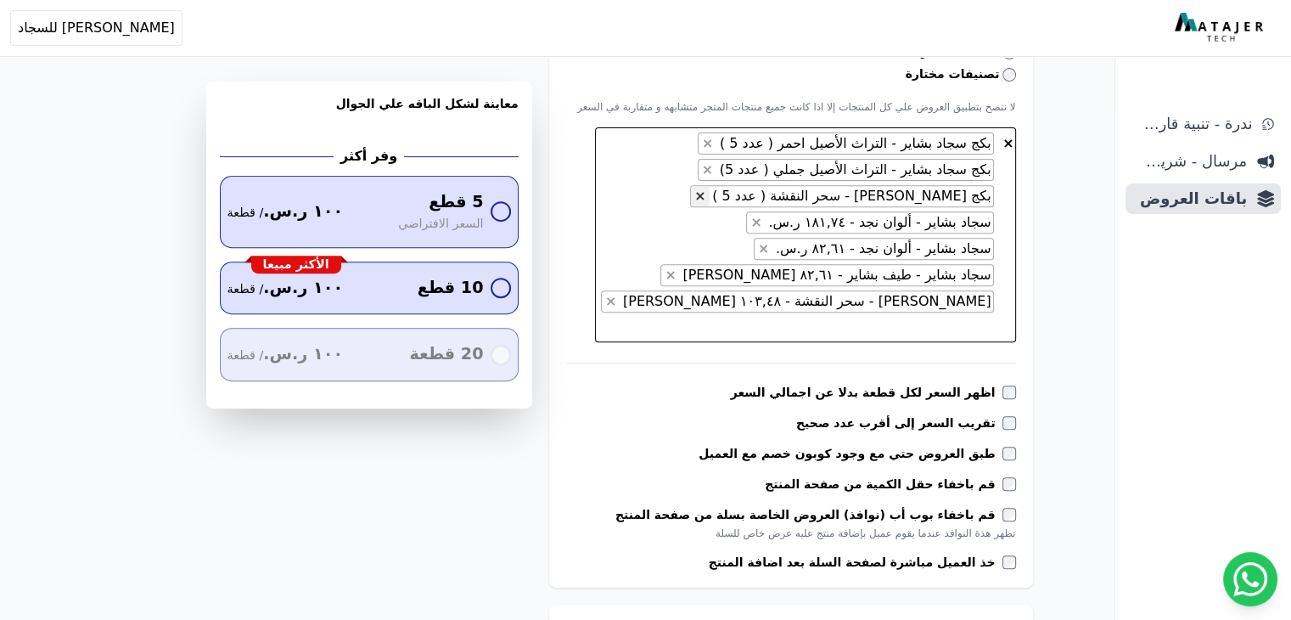
click at [705, 197] on span "×" at bounding box center [699, 196] width 11 height 16
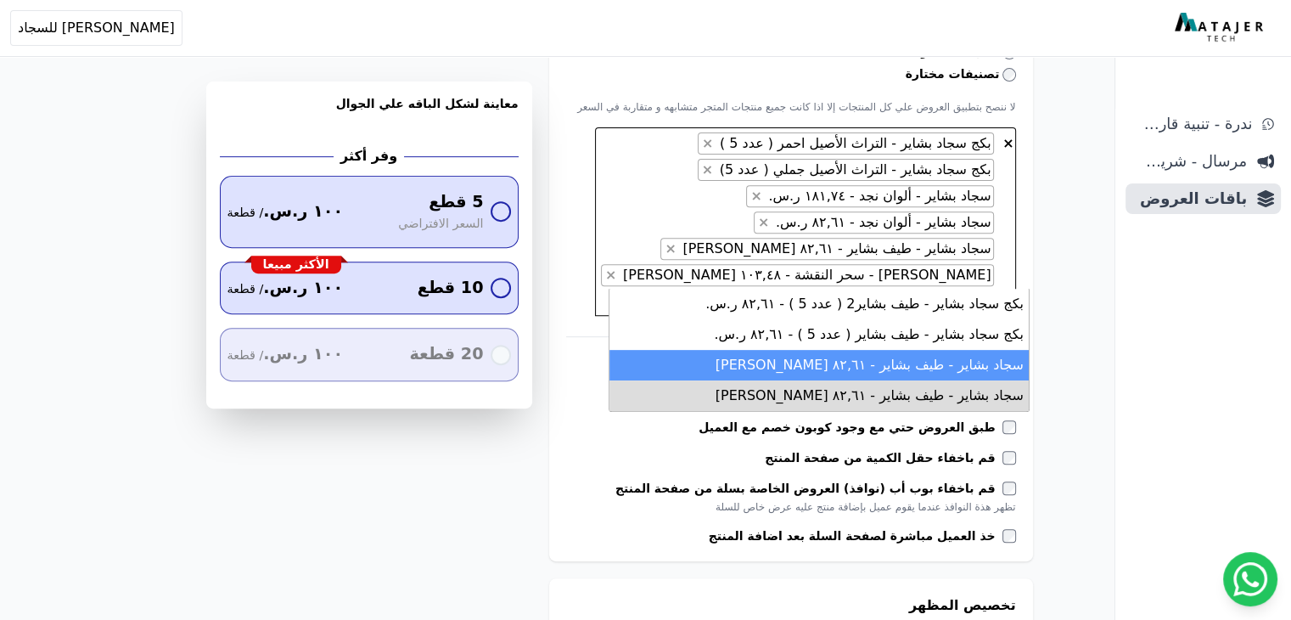
type textarea "*********"
click at [898, 356] on li "سجاد بشاير - طيف بشاير - ٨٢,٦١ ر.س." at bounding box center [818, 365] width 419 height 31
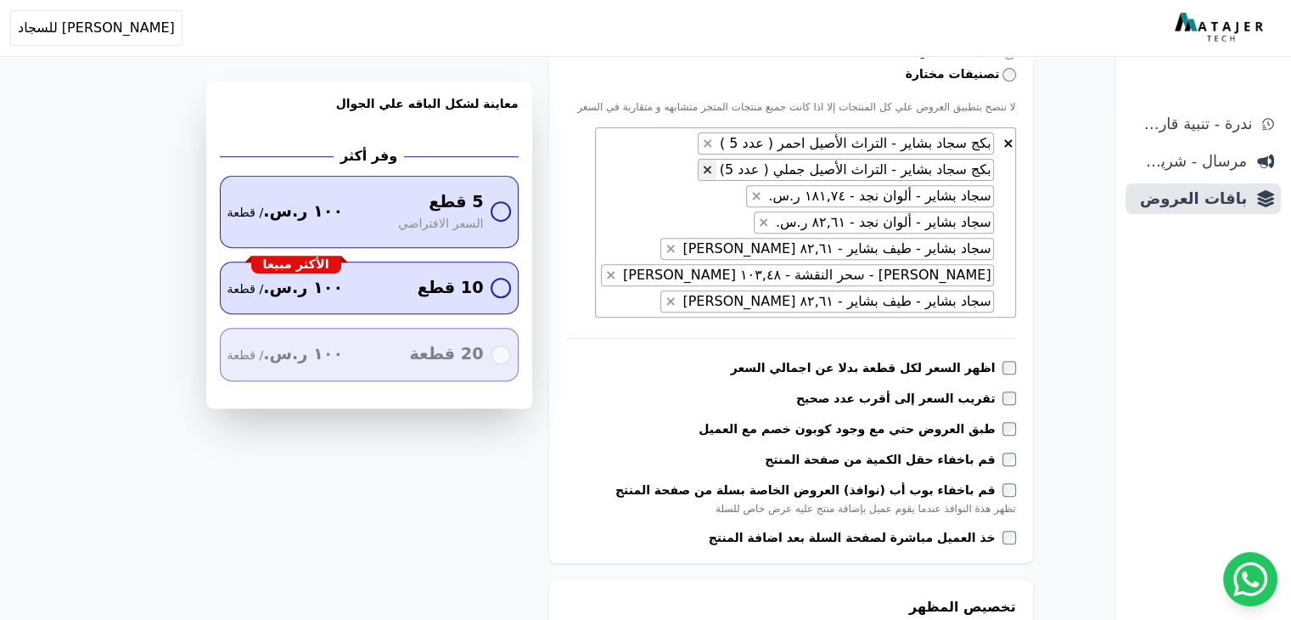
click at [713, 166] on span "×" at bounding box center [707, 169] width 11 height 16
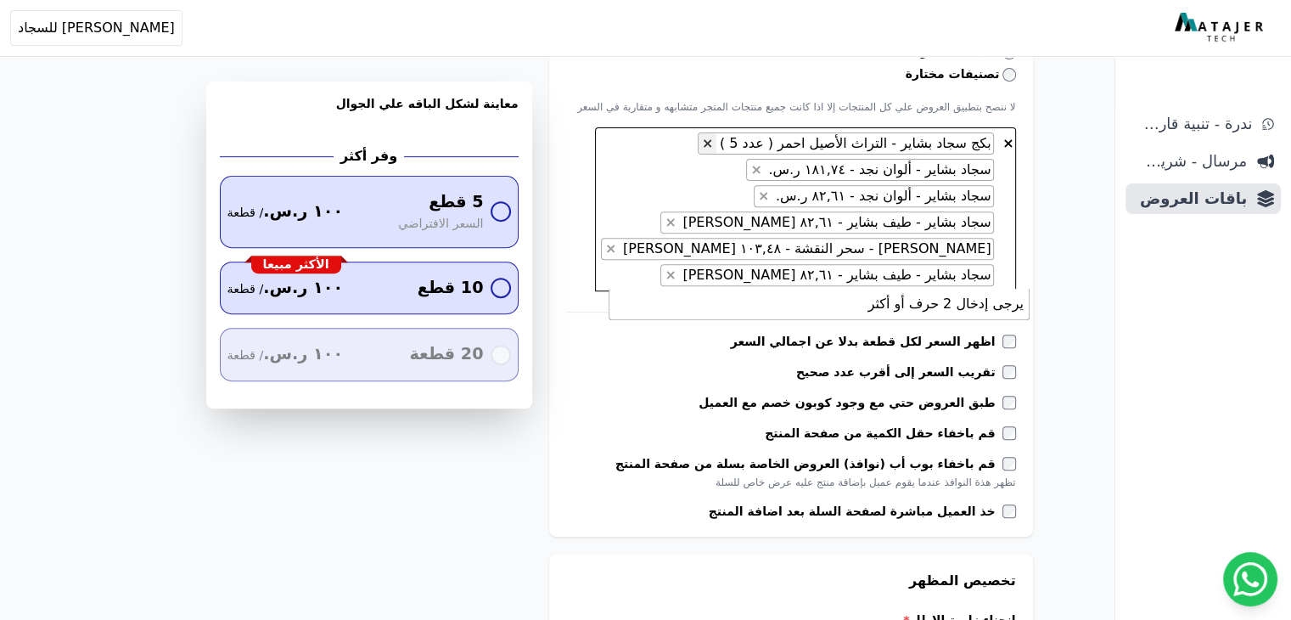
click at [713, 145] on span "×" at bounding box center [707, 143] width 11 height 16
select select "*********"
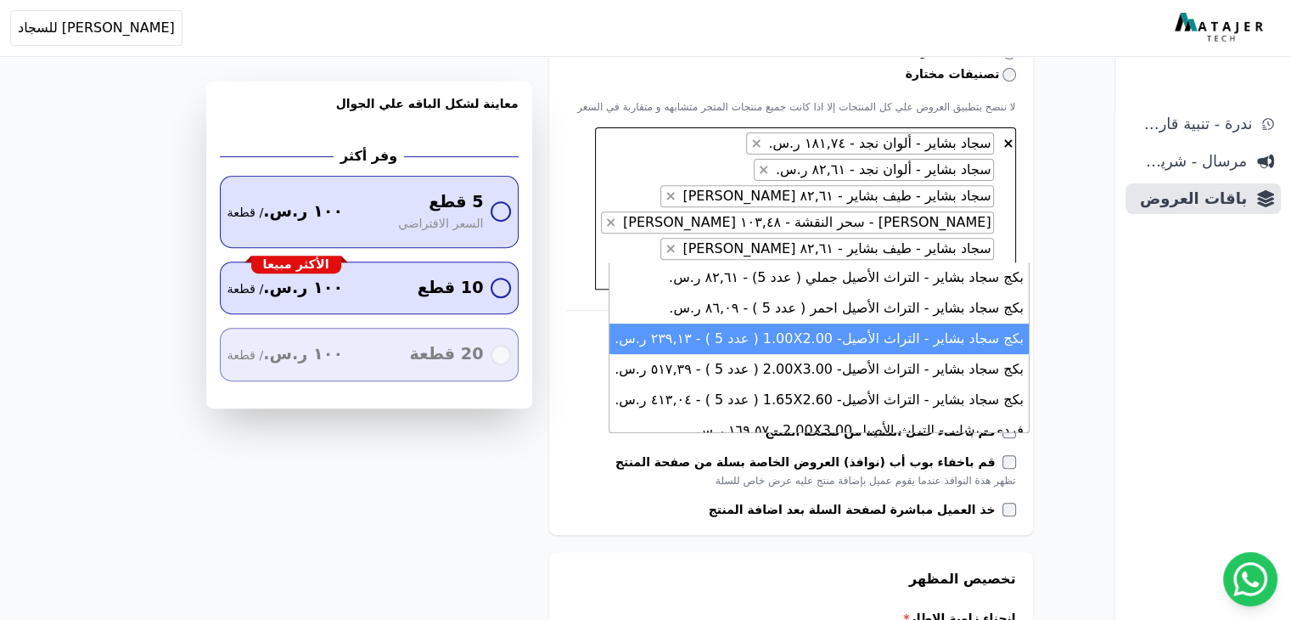
scroll to position [136, 0]
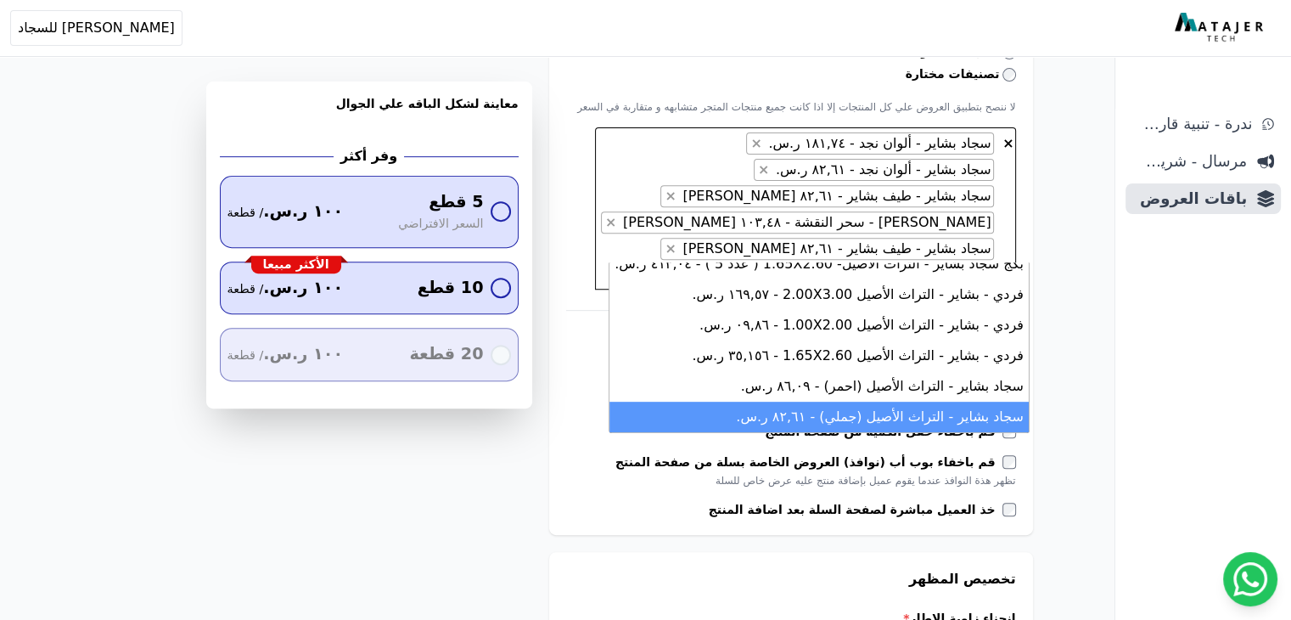
type textarea "**********"
click at [900, 414] on li "سجاد بشاير - التراث الأصيل (جملي) - ٨٢,٦١ ر.س." at bounding box center [818, 416] width 419 height 31
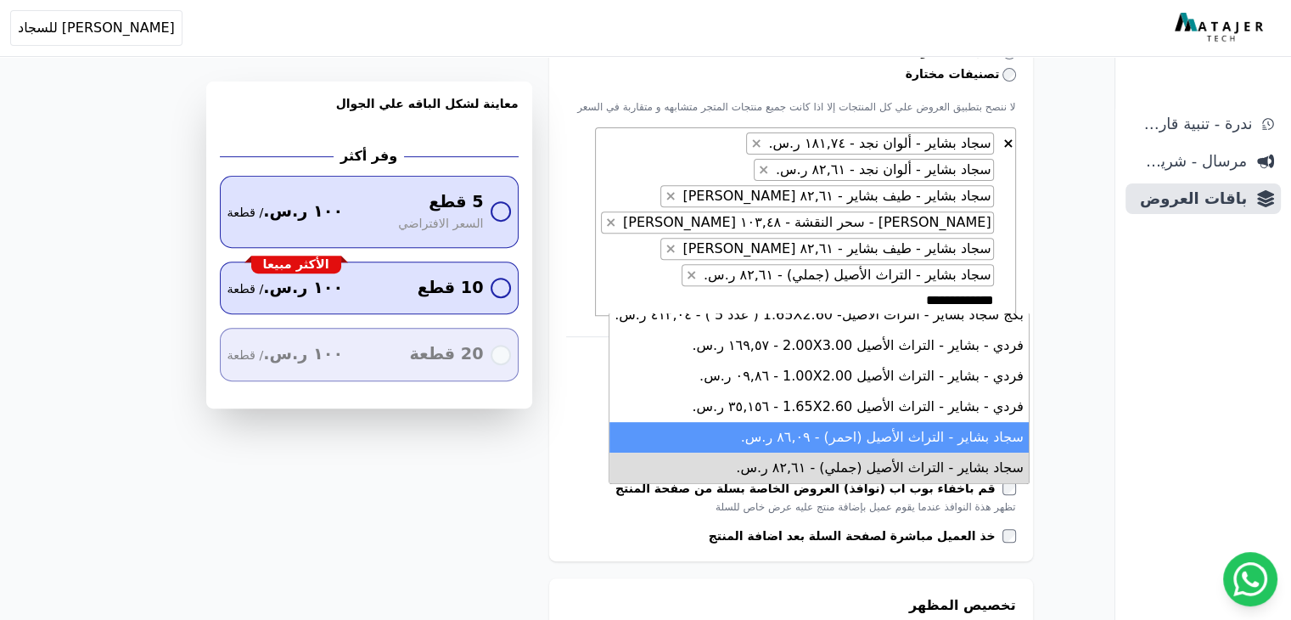
click at [876, 429] on li "سجاد بشاير - التراث الأصيل (احمر) - ٨٦,۰٩ ر.س." at bounding box center [818, 437] width 419 height 31
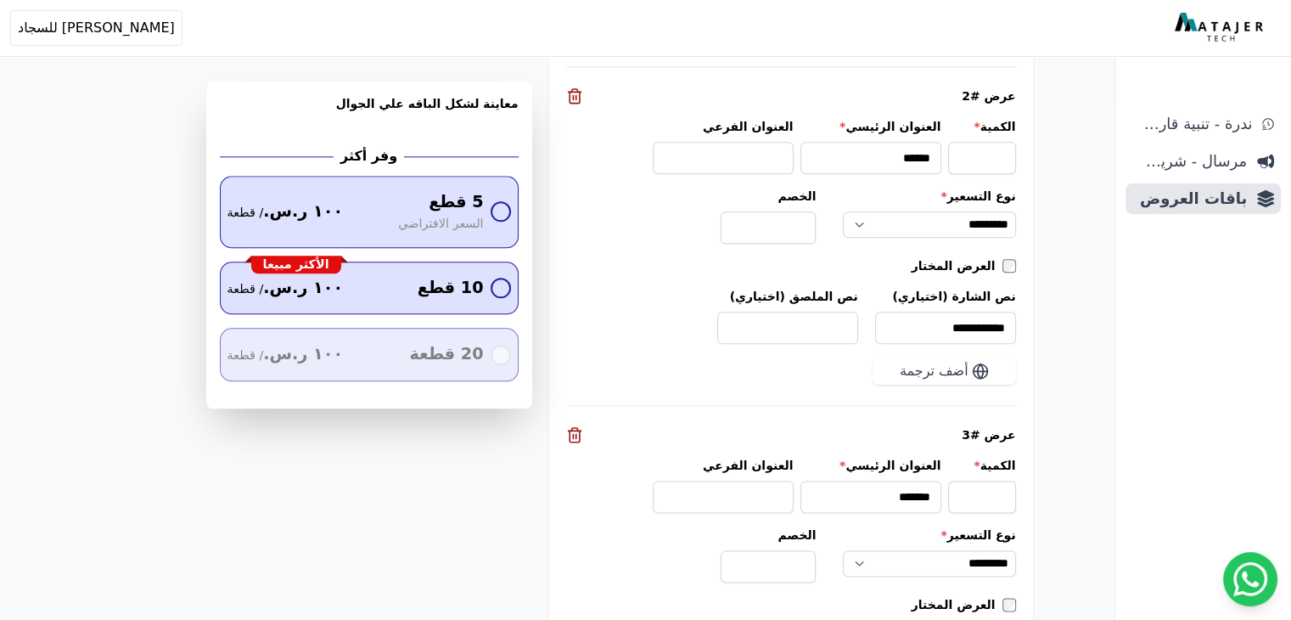
scroll to position [2310, 0]
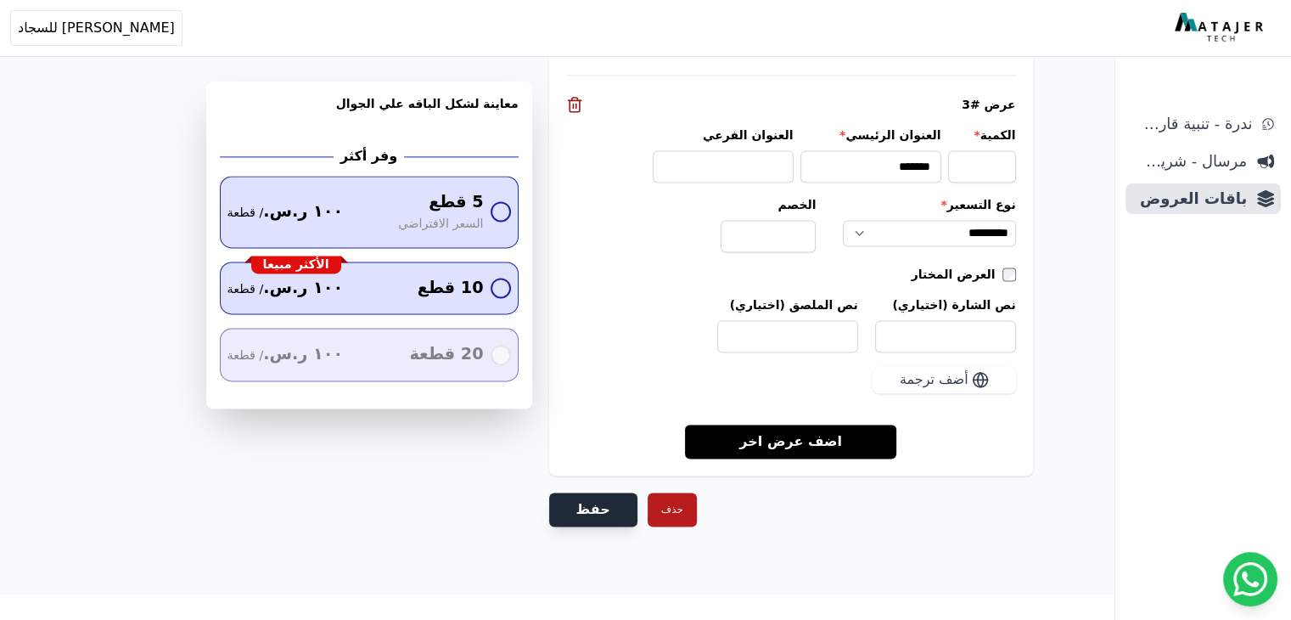
click at [598, 497] on button "حفظ" at bounding box center [593, 509] width 88 height 34
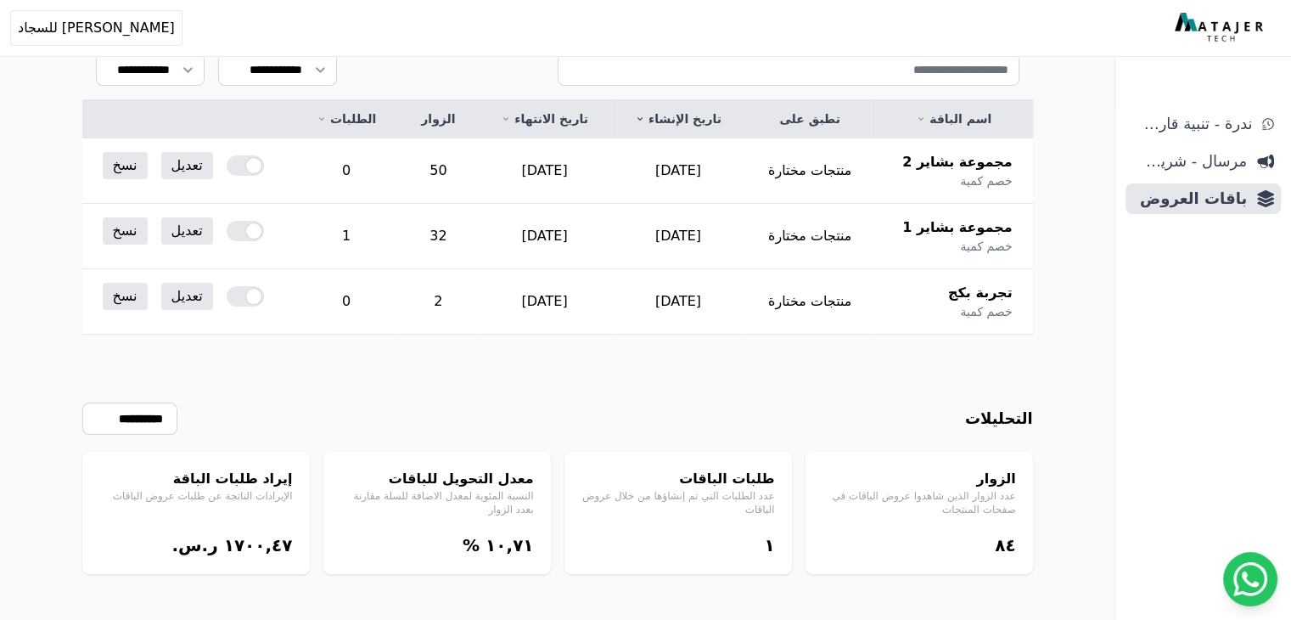
scroll to position [277, 0]
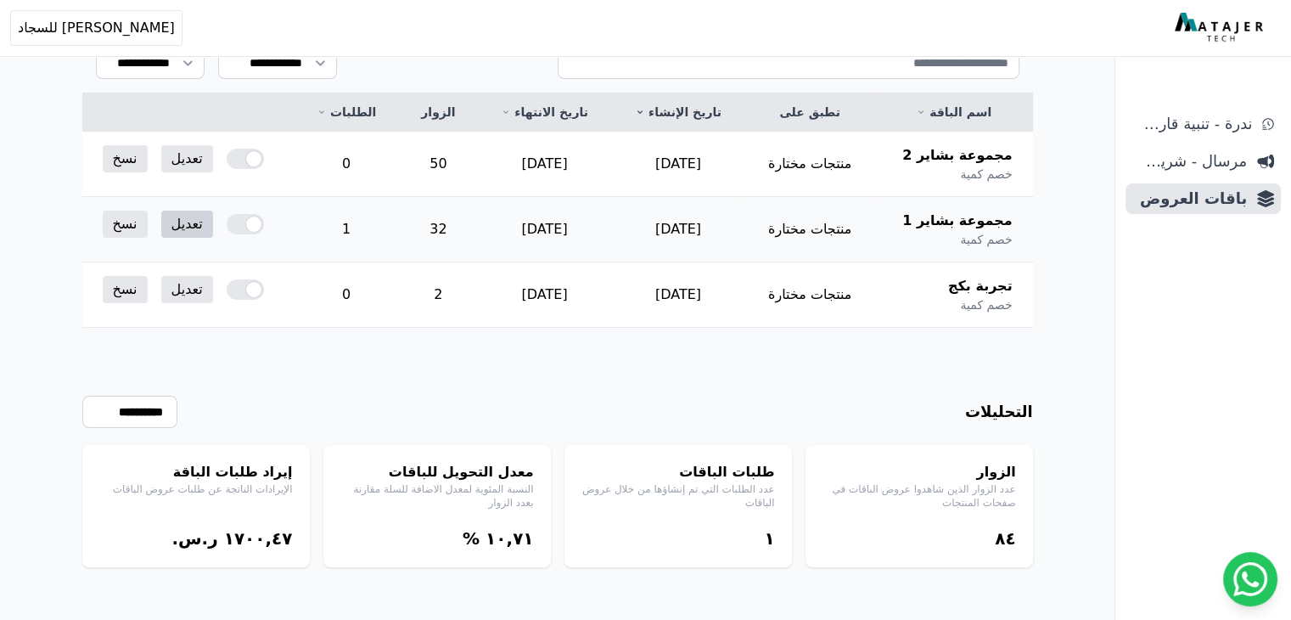
click at [182, 221] on link "تعديل" at bounding box center [187, 223] width 52 height 27
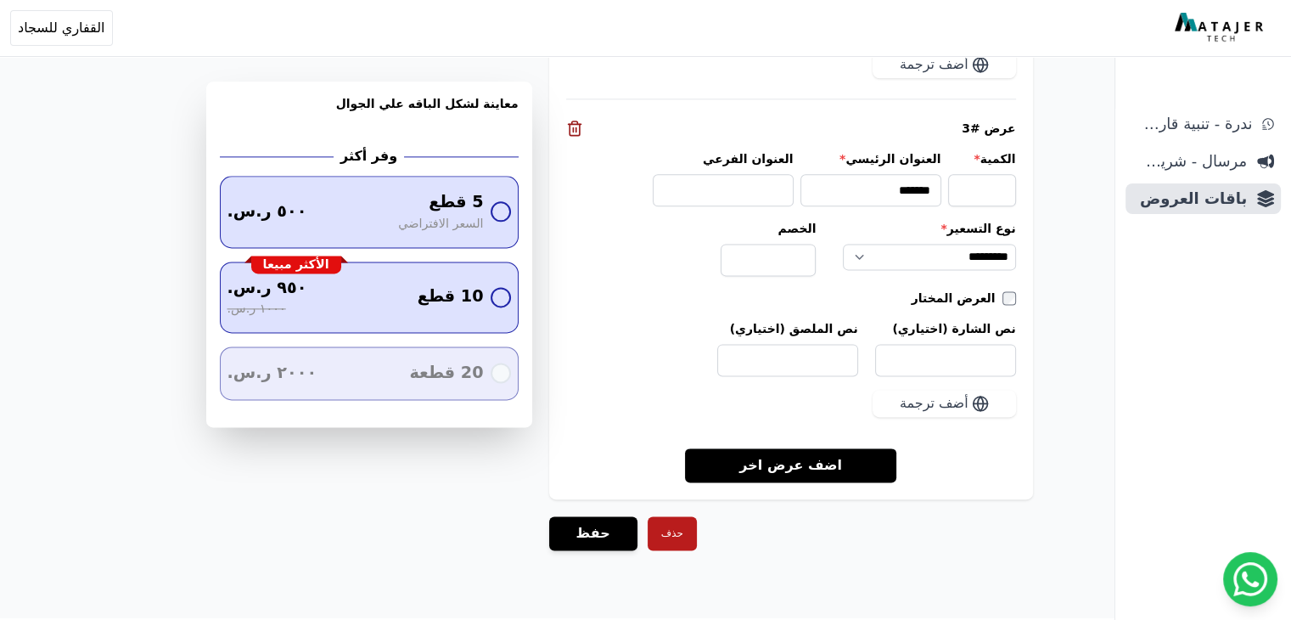
scroll to position [2207, 0]
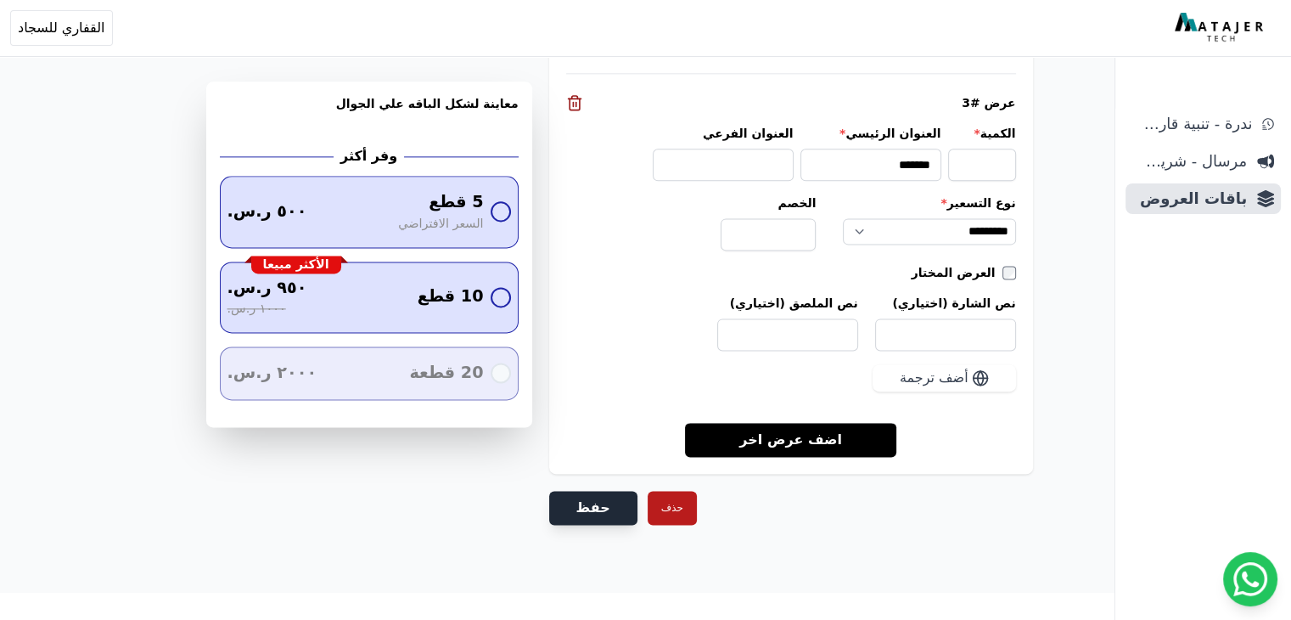
click at [587, 500] on button "حفظ" at bounding box center [593, 508] width 88 height 34
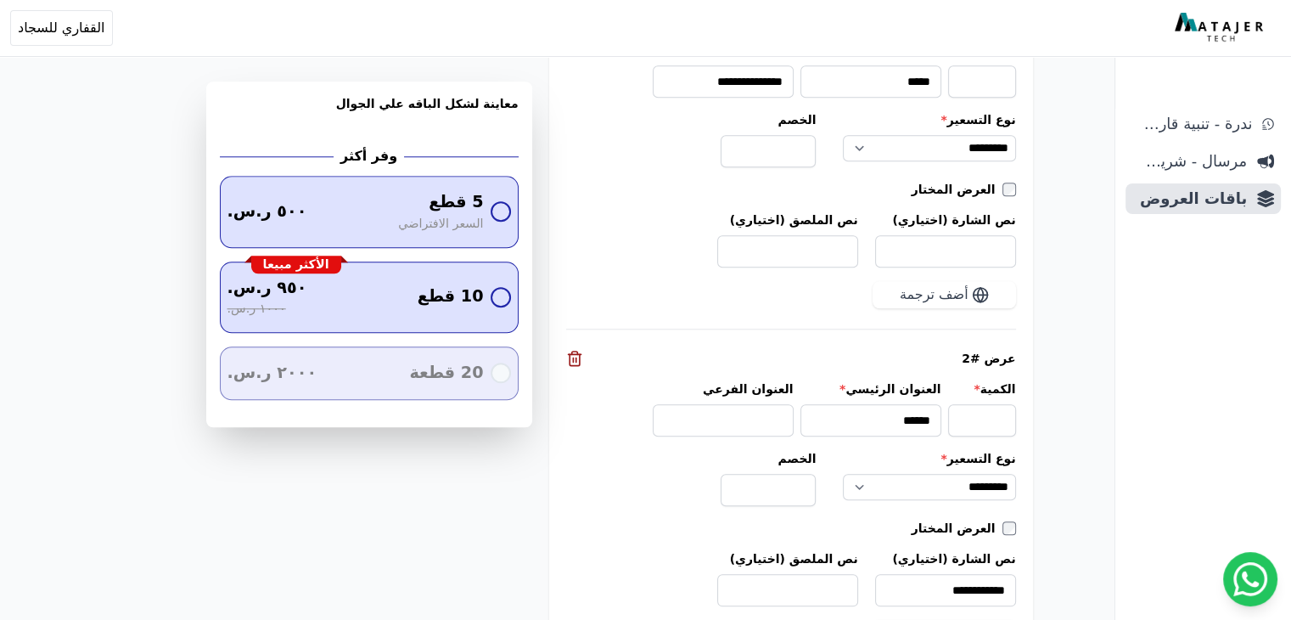
scroll to position [1338, 0]
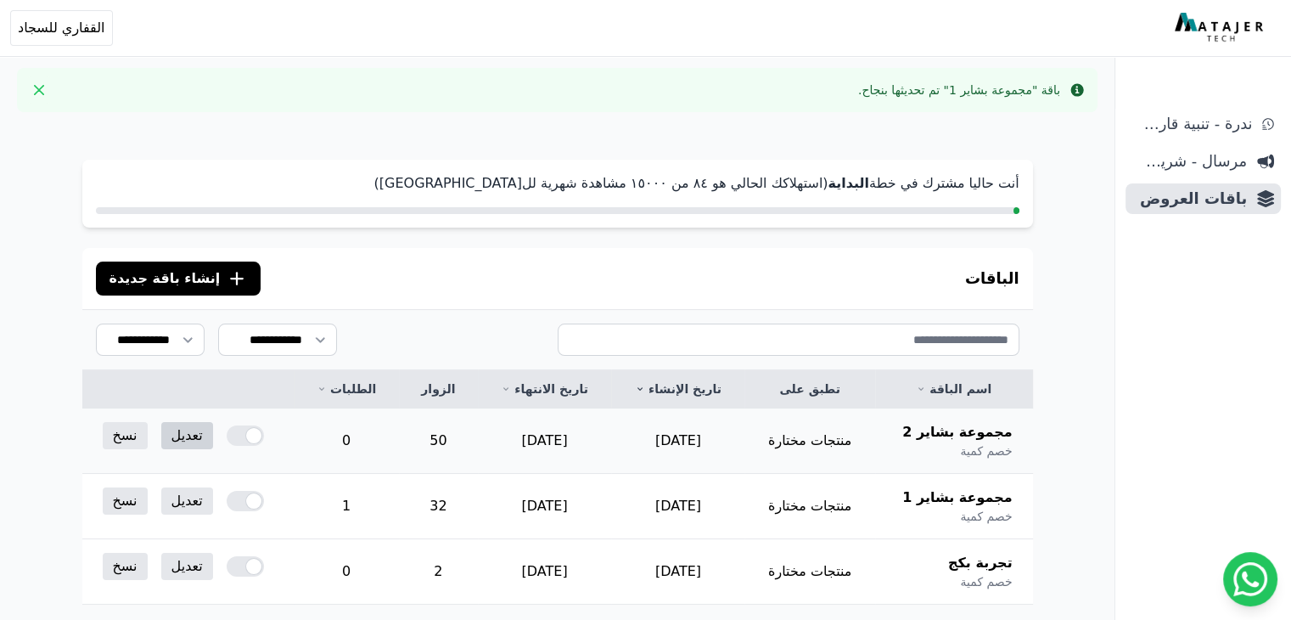
click at [175, 433] on link "تعديل" at bounding box center [187, 435] width 52 height 27
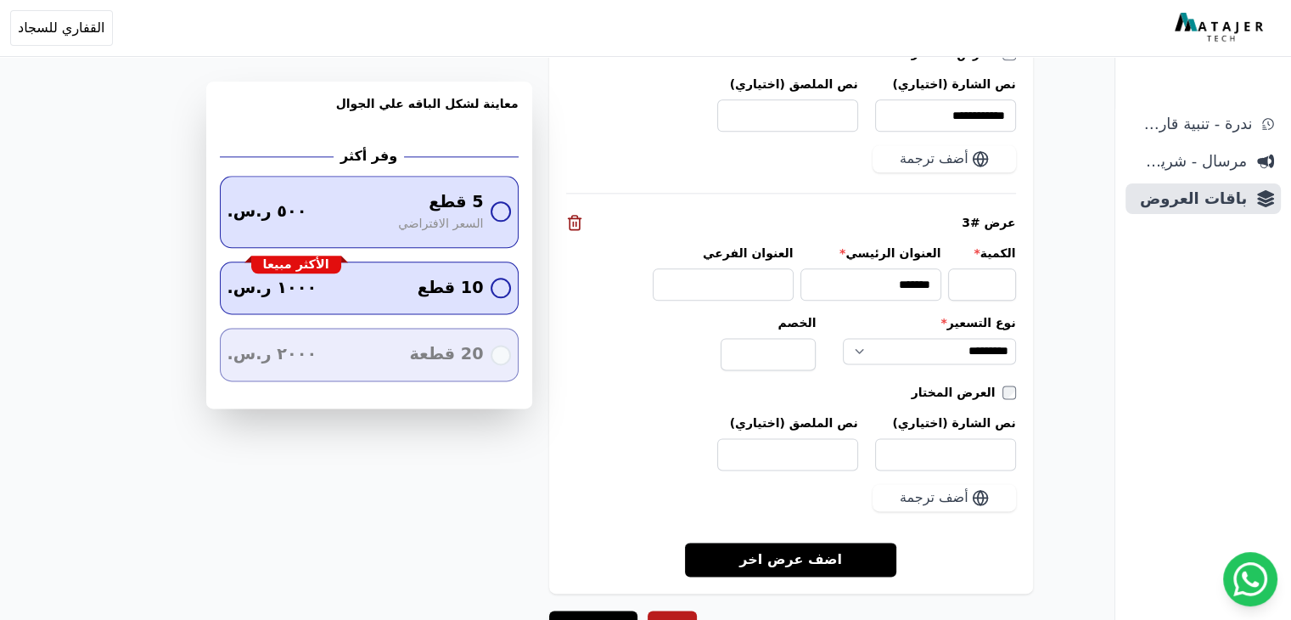
scroll to position [2232, 0]
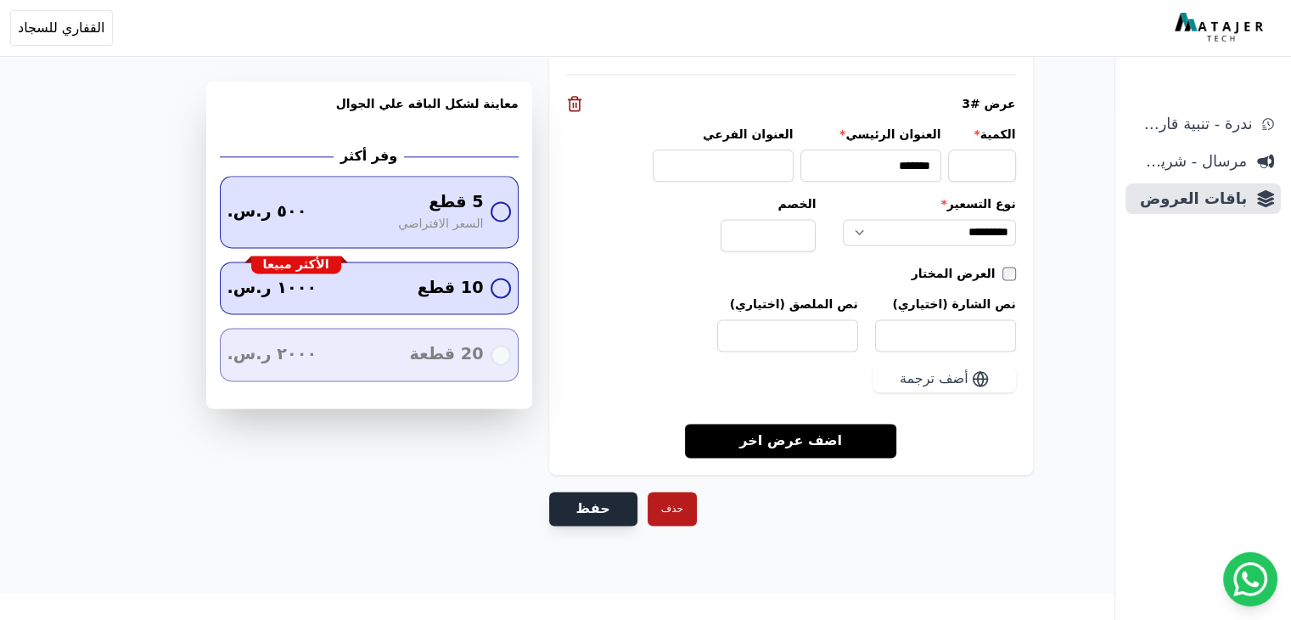
click at [596, 505] on button "حفظ" at bounding box center [593, 508] width 88 height 34
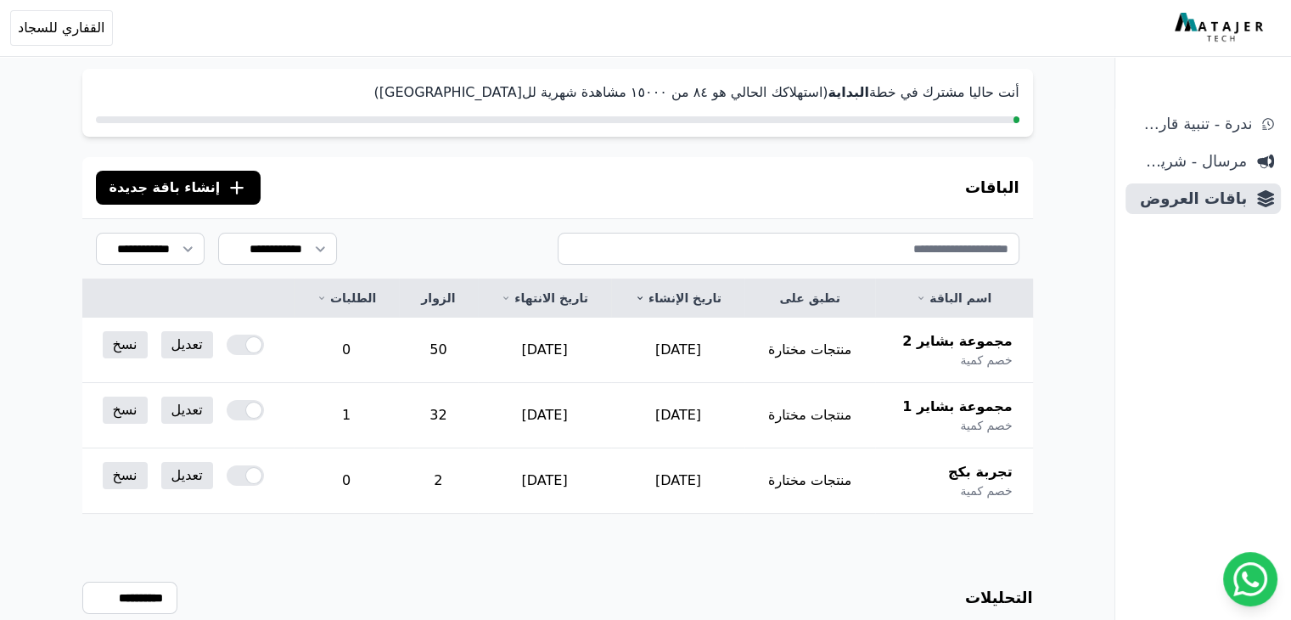
scroll to position [170, 0]
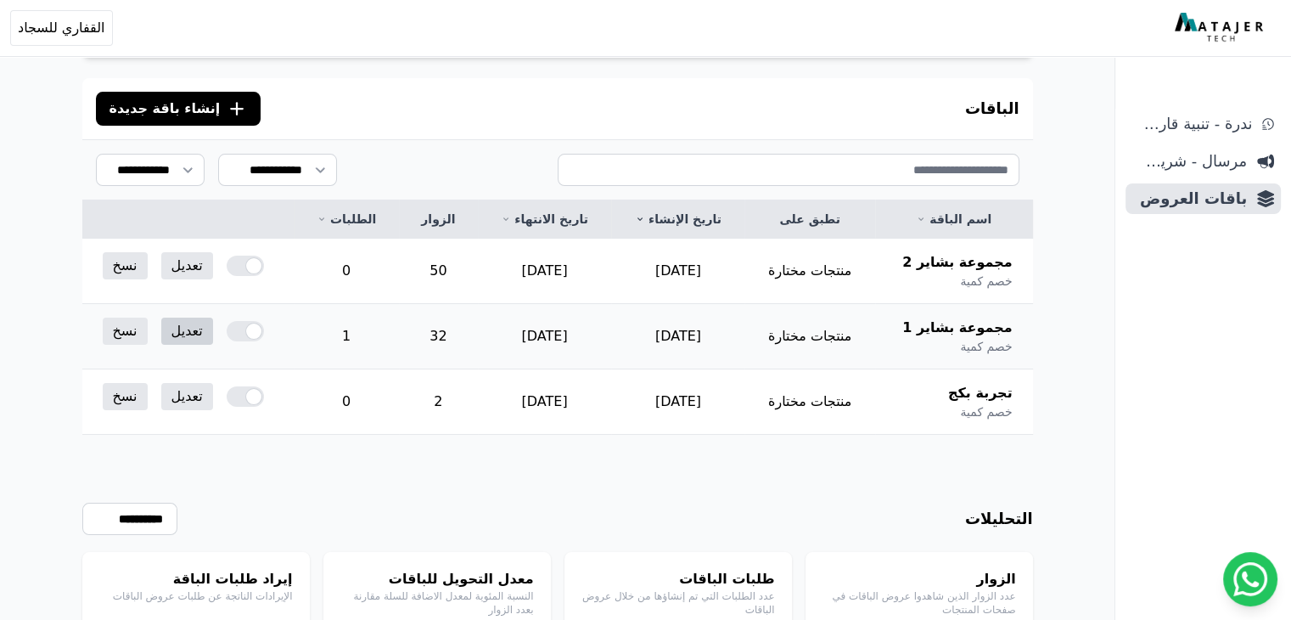
click at [187, 330] on link "تعديل" at bounding box center [187, 330] width 52 height 27
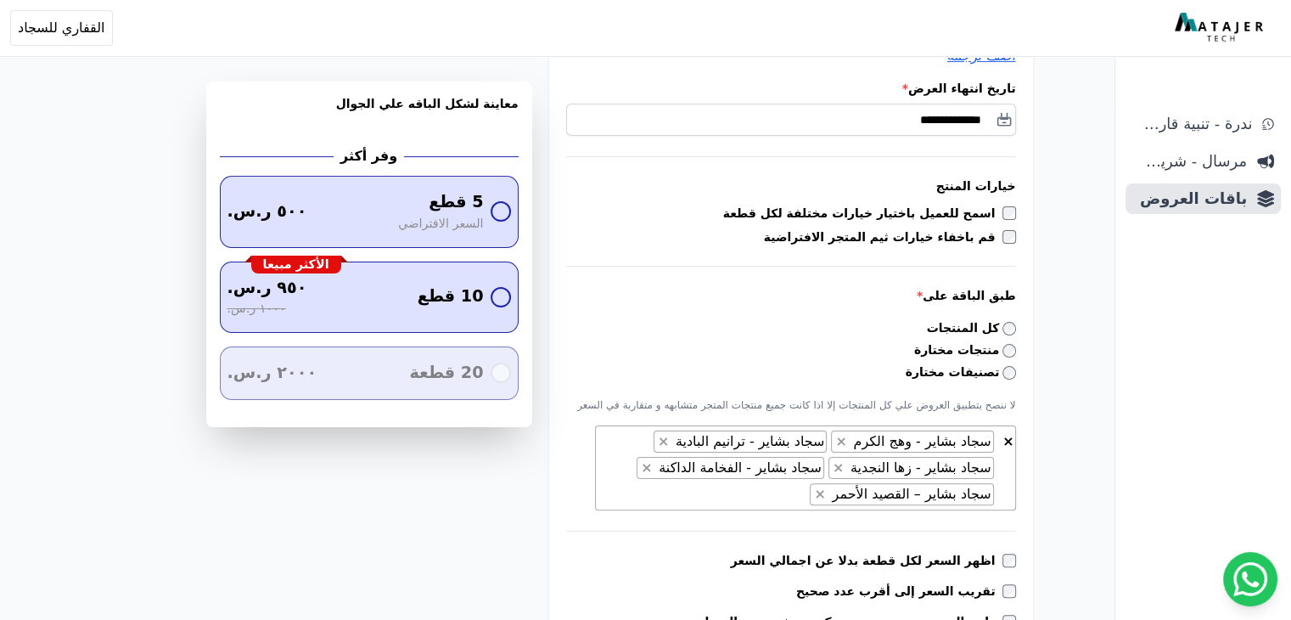
scroll to position [424, 0]
